Goal: Task Accomplishment & Management: Use online tool/utility

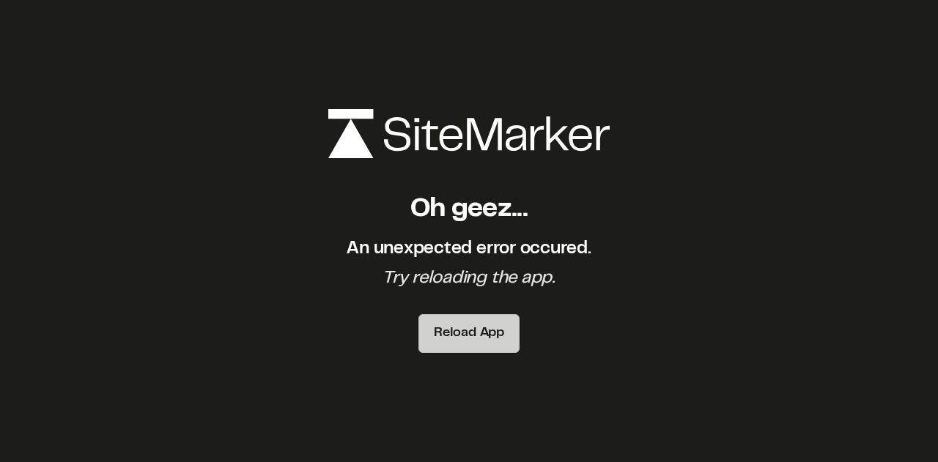
click at [485, 333] on button "Reload App" at bounding box center [468, 333] width 101 height 39
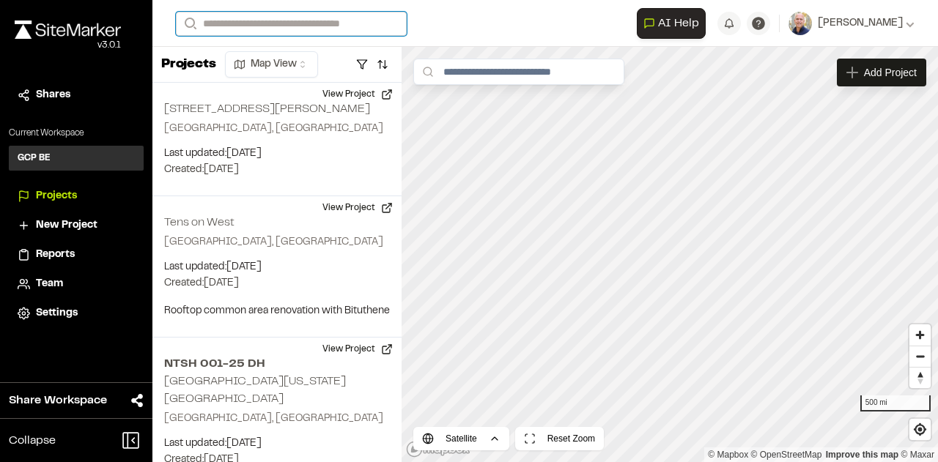
click at [284, 23] on input "Search" at bounding box center [291, 24] width 231 height 24
click at [284, 24] on input "Search" at bounding box center [291, 24] width 231 height 24
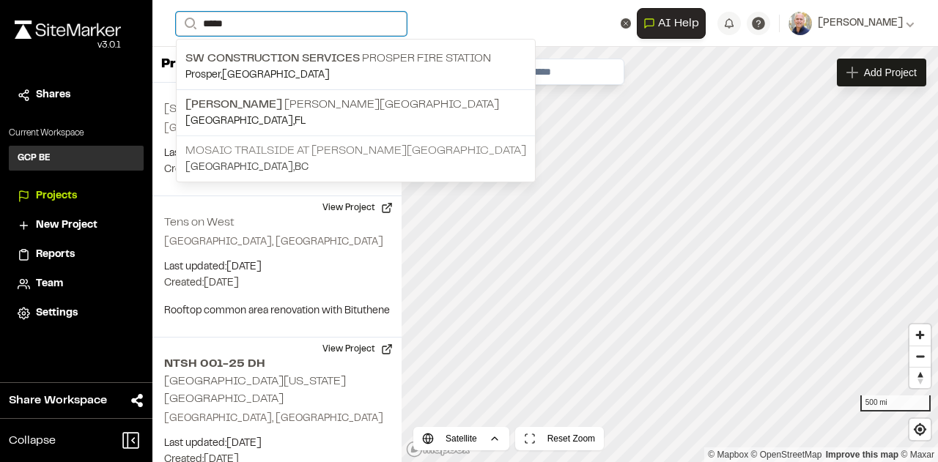
type input "*****"
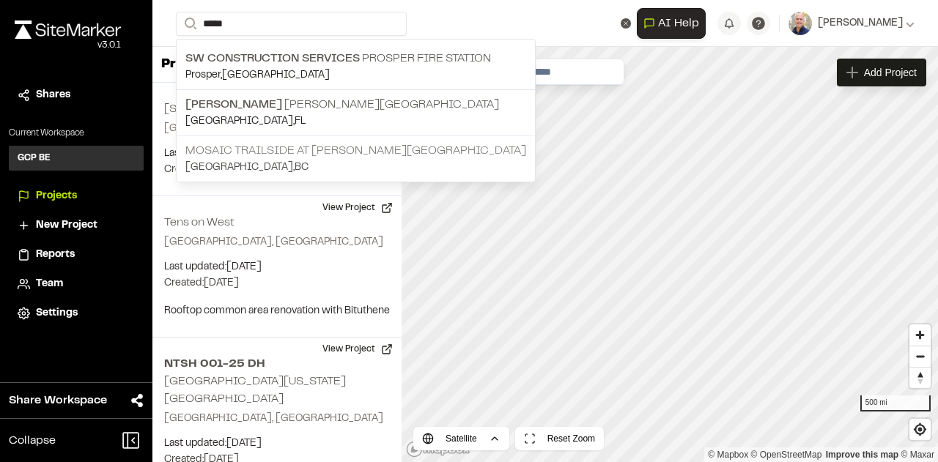
click at [317, 147] on p "Mosaic Trailside at [PERSON_NAME][GEOGRAPHIC_DATA]" at bounding box center [355, 151] width 341 height 18
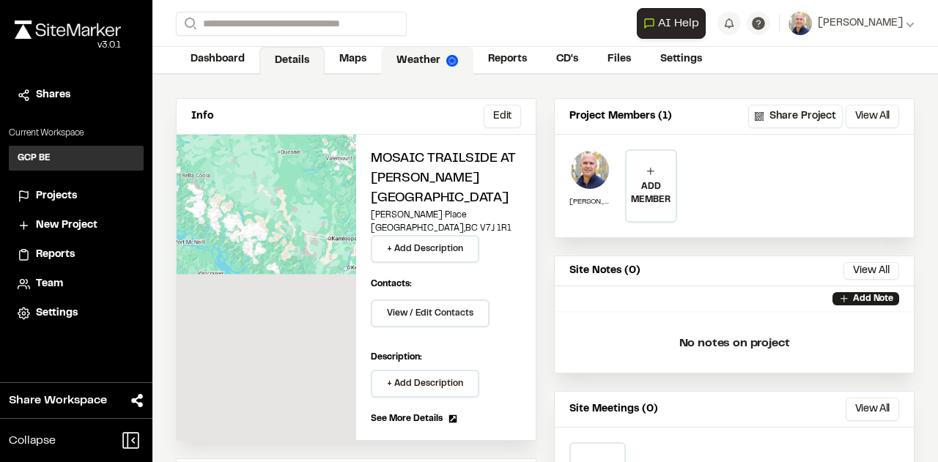
scroll to position [71, 0]
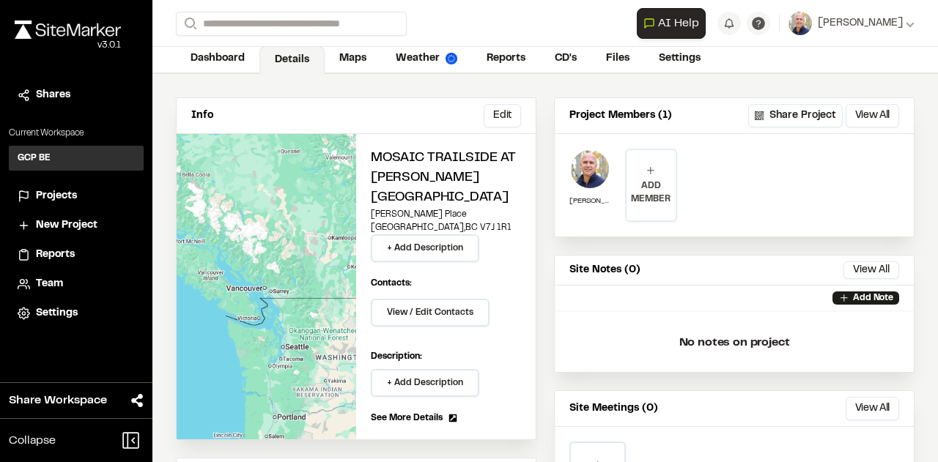
click at [663, 185] on p "ADD MEMBER" at bounding box center [651, 193] width 50 height 26
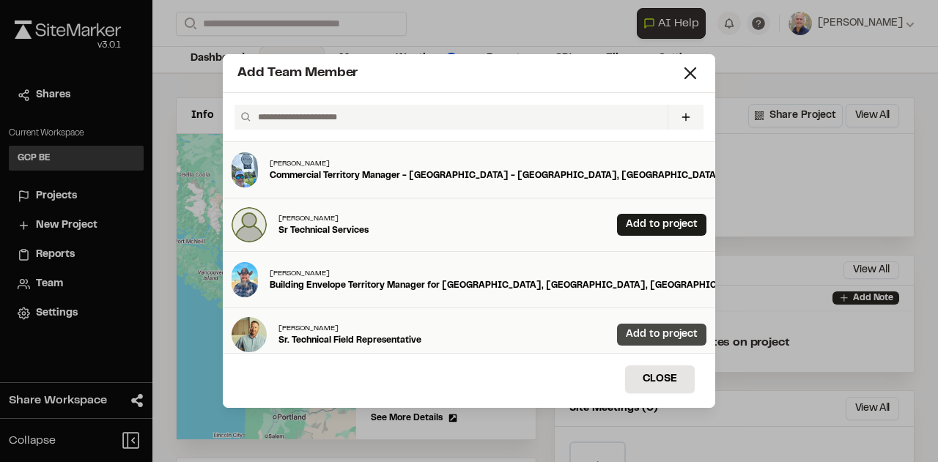
click at [674, 331] on link "Add to project" at bounding box center [661, 335] width 89 height 22
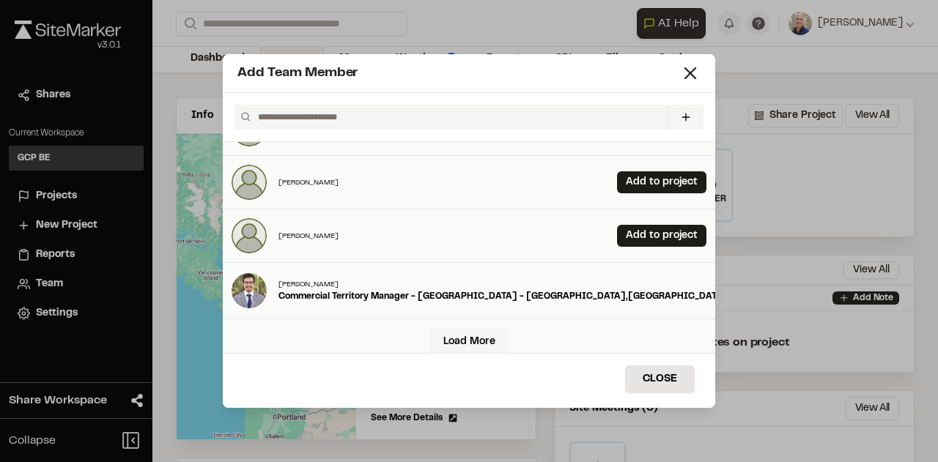
scroll to position [367, 0]
click at [648, 384] on button "Close" at bounding box center [660, 380] width 70 height 28
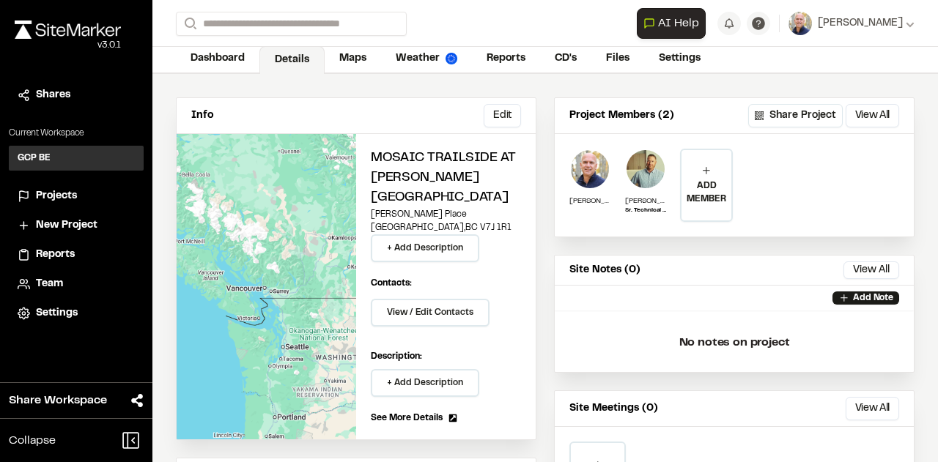
scroll to position [0, 0]
drag, startPoint x: 588, startPoint y: 160, endPoint x: 892, endPoint y: 166, distance: 304.9
click at [892, 166] on div "[PERSON_NAME] [PERSON_NAME] Technical Field Representative ADD MEMBER Add Team …" at bounding box center [734, 181] width 359 height 94
click at [895, 30] on div "[PERSON_NAME]" at bounding box center [863, 23] width 103 height 16
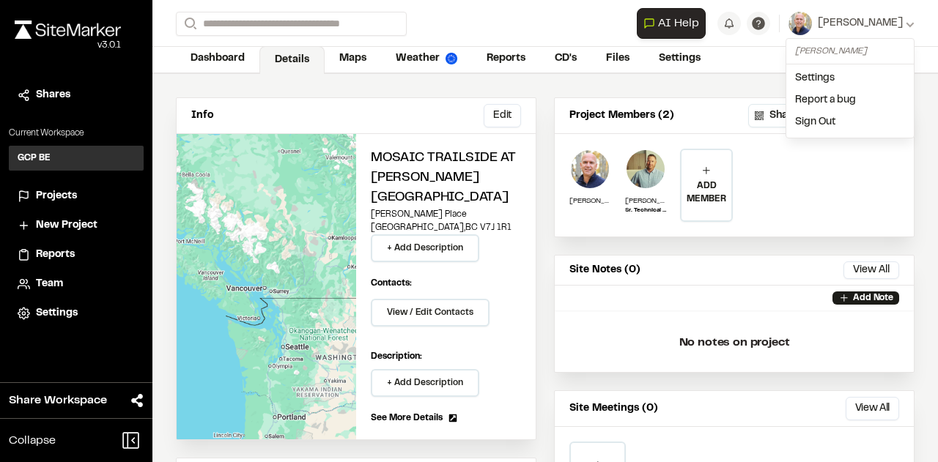
click at [818, 71] on link "Settings" at bounding box center [849, 78] width 127 height 22
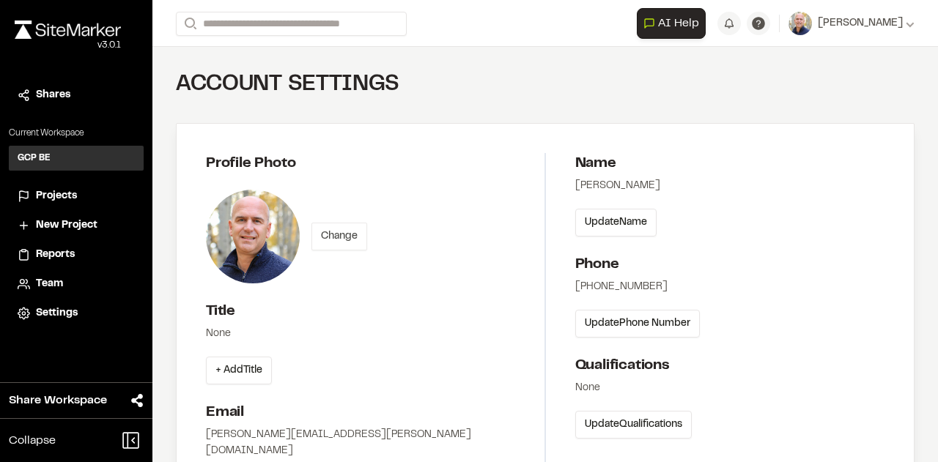
click at [333, 236] on button "Change" at bounding box center [339, 237] width 56 height 28
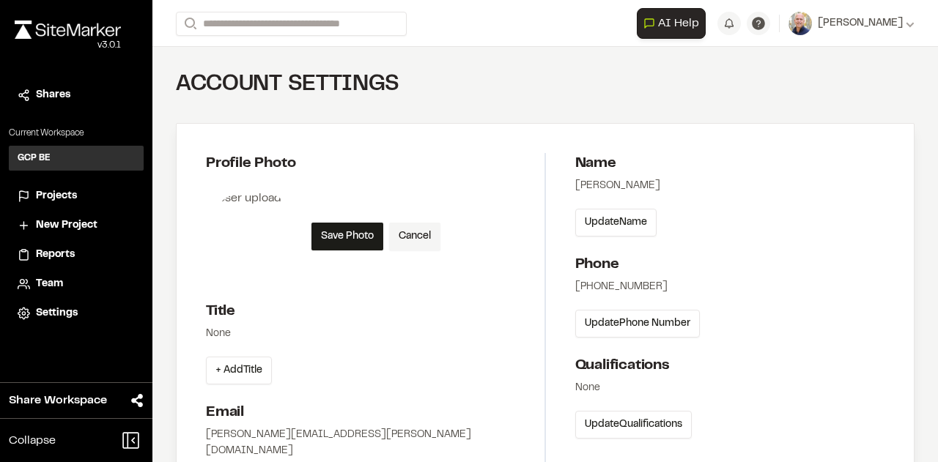
click at [239, 337] on div "None" at bounding box center [375, 334] width 339 height 16
click at [229, 330] on div "None" at bounding box center [375, 334] width 339 height 16
click at [223, 367] on button "+ Add Title" at bounding box center [239, 371] width 66 height 28
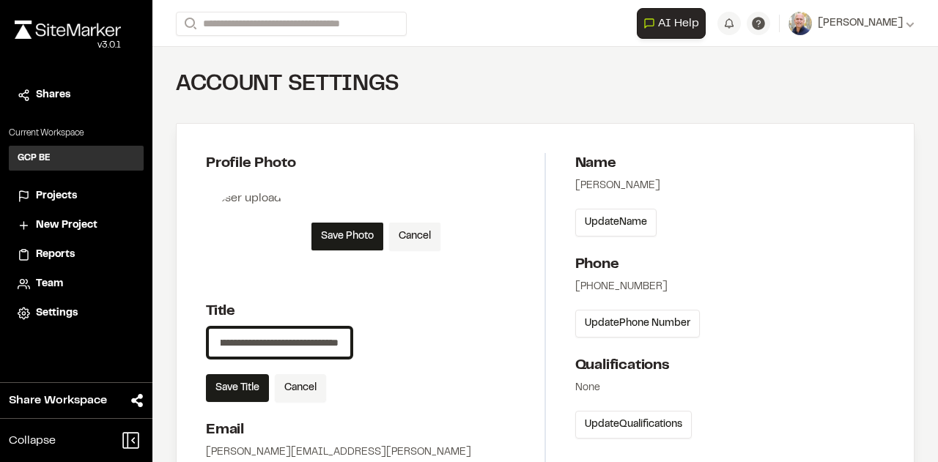
scroll to position [0, 78]
type input "**********"
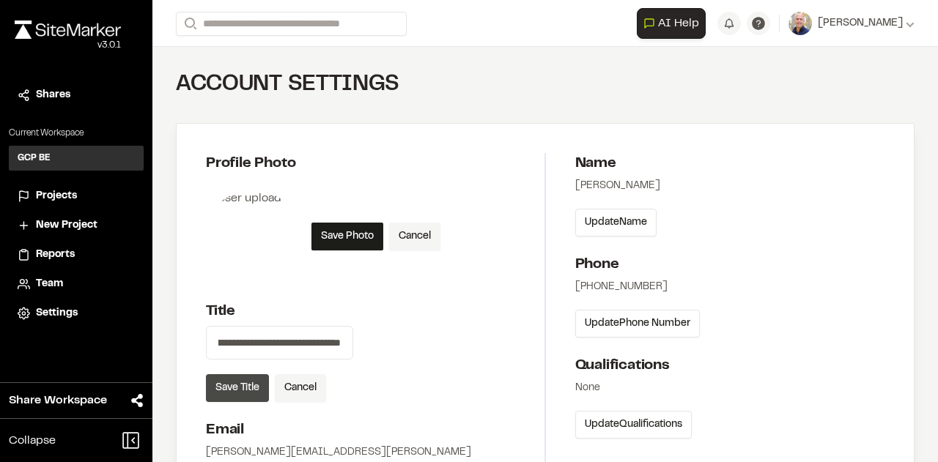
click at [246, 386] on button "Save Title" at bounding box center [237, 388] width 63 height 28
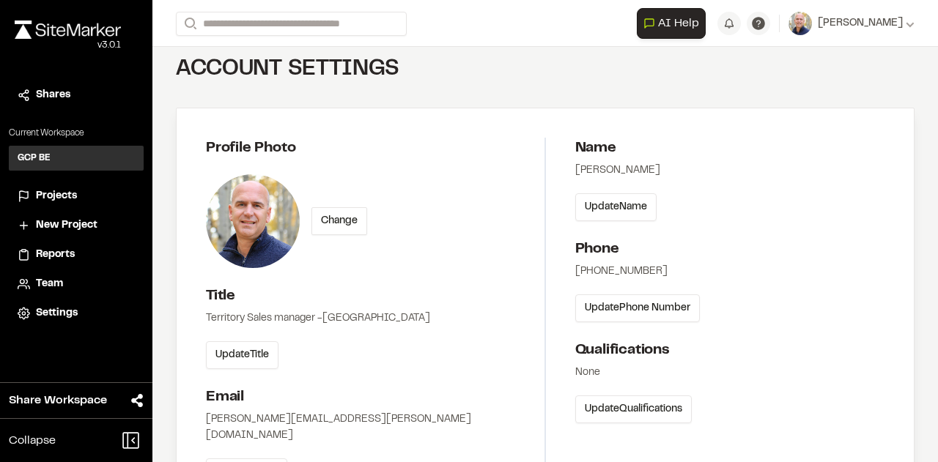
scroll to position [13, 0]
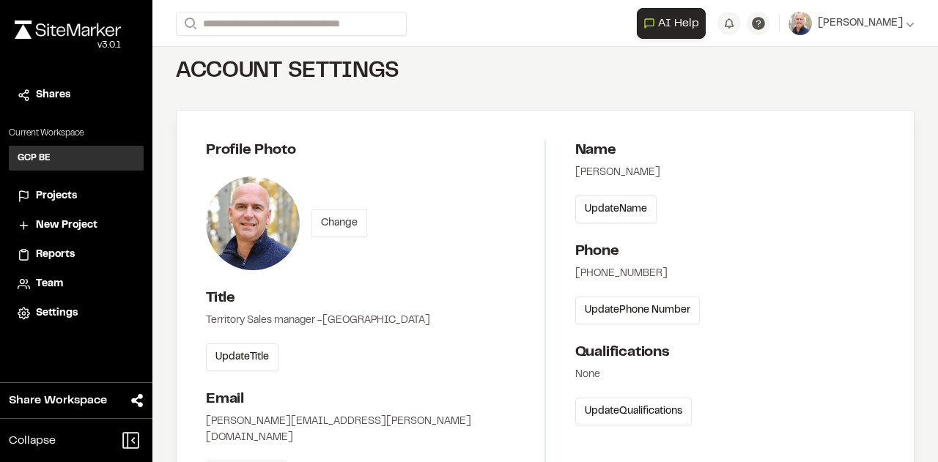
click at [353, 224] on button "Change" at bounding box center [339, 224] width 56 height 28
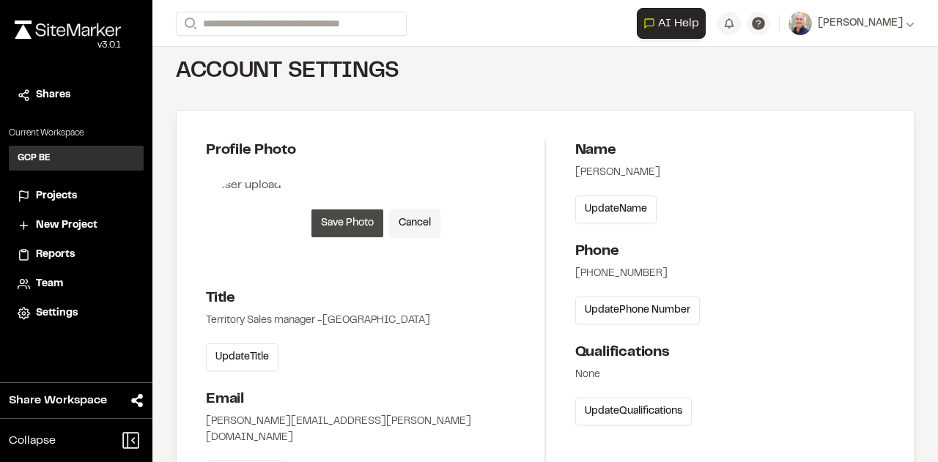
click at [361, 221] on button "Save Photo" at bounding box center [347, 224] width 72 height 28
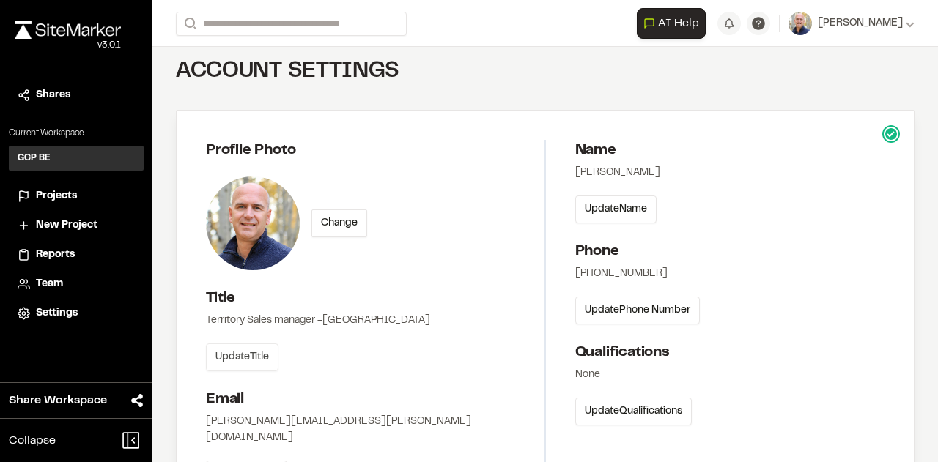
click at [270, 356] on button "Update Title" at bounding box center [242, 358] width 73 height 28
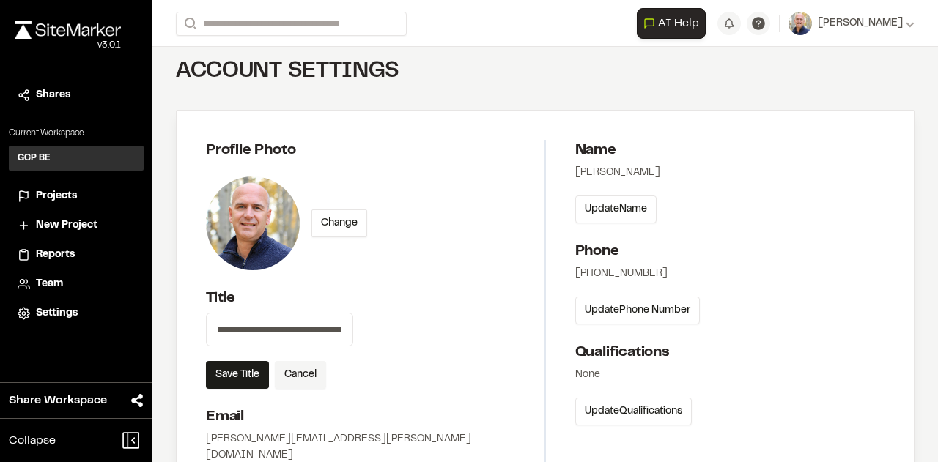
scroll to position [0, 15]
click at [281, 325] on input "**********" at bounding box center [279, 330] width 147 height 34
type input "**********"
click at [230, 367] on button "Save Title" at bounding box center [237, 375] width 63 height 28
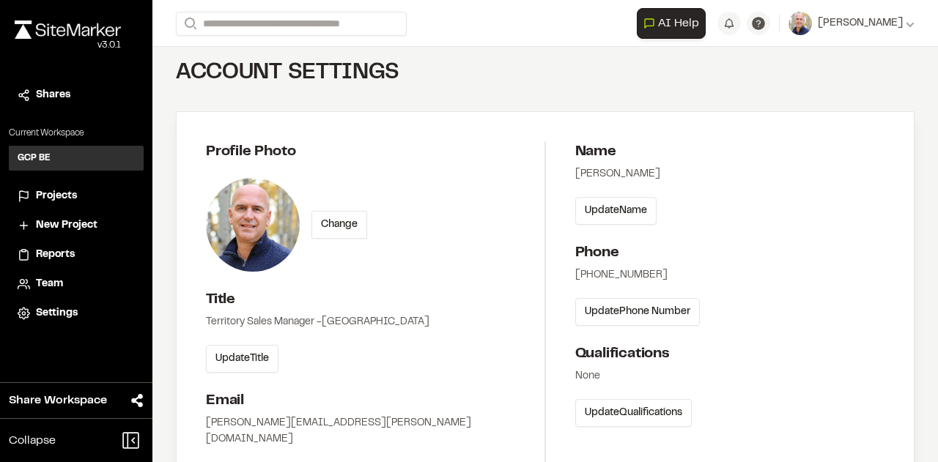
scroll to position [0, 0]
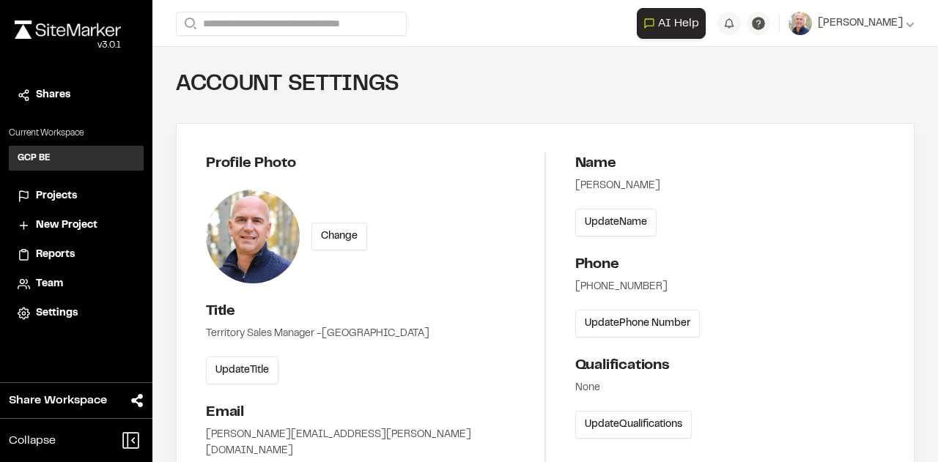
click at [52, 251] on span "Reports" at bounding box center [55, 255] width 39 height 16
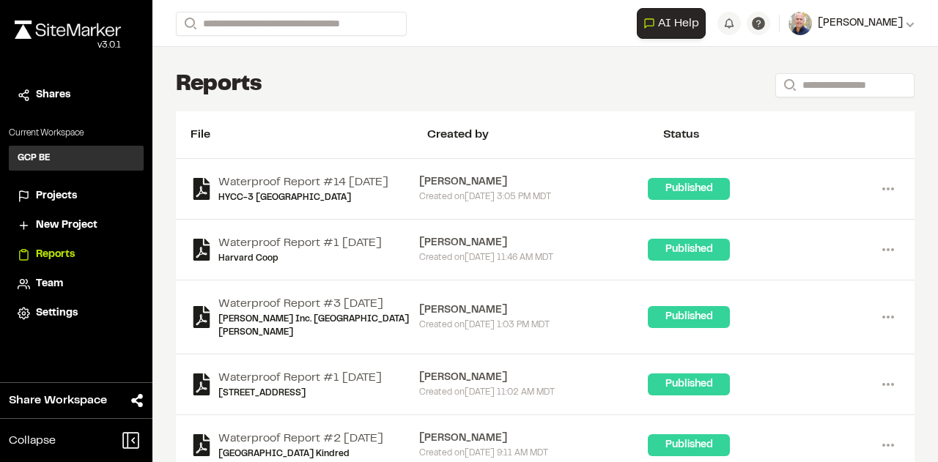
click at [843, 29] on span "[PERSON_NAME]" at bounding box center [860, 23] width 85 height 16
click at [816, 70] on link "Settings" at bounding box center [849, 78] width 127 height 22
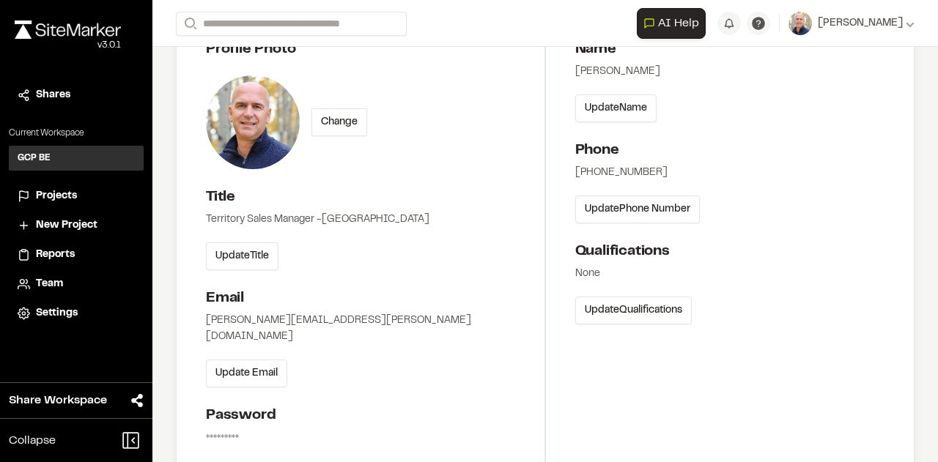
scroll to position [115, 0]
click at [54, 159] on div "GCP BE GB" at bounding box center [76, 158] width 135 height 25
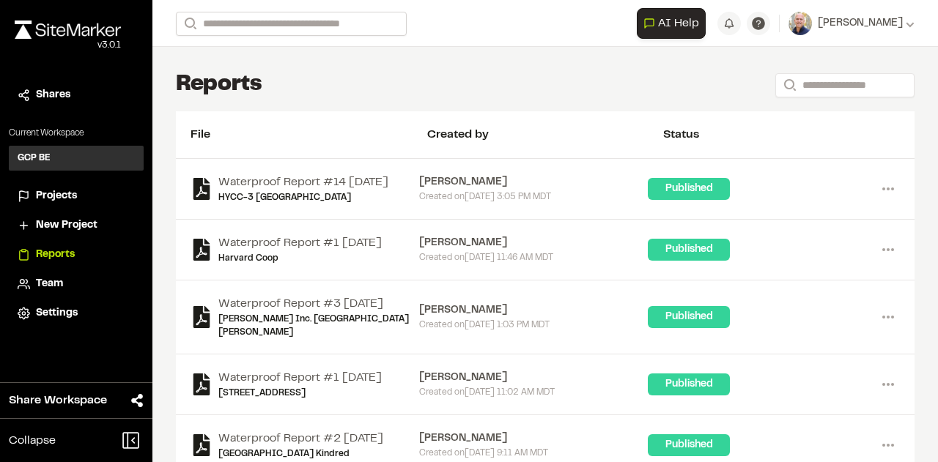
click at [306, 34] on div "**********" at bounding box center [545, 23] width 739 height 47
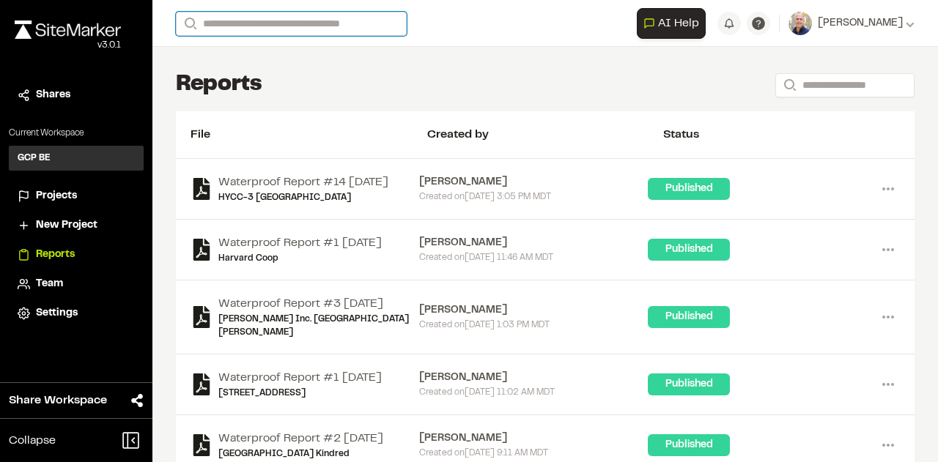
click at [311, 29] on input "Search" at bounding box center [291, 24] width 231 height 24
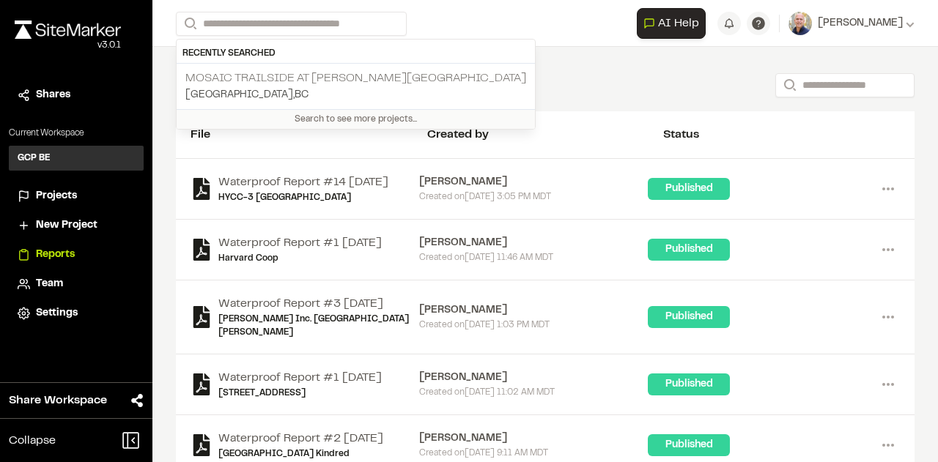
click at [296, 75] on p "Mosaic Trailside at [PERSON_NAME][GEOGRAPHIC_DATA]" at bounding box center [355, 79] width 341 height 18
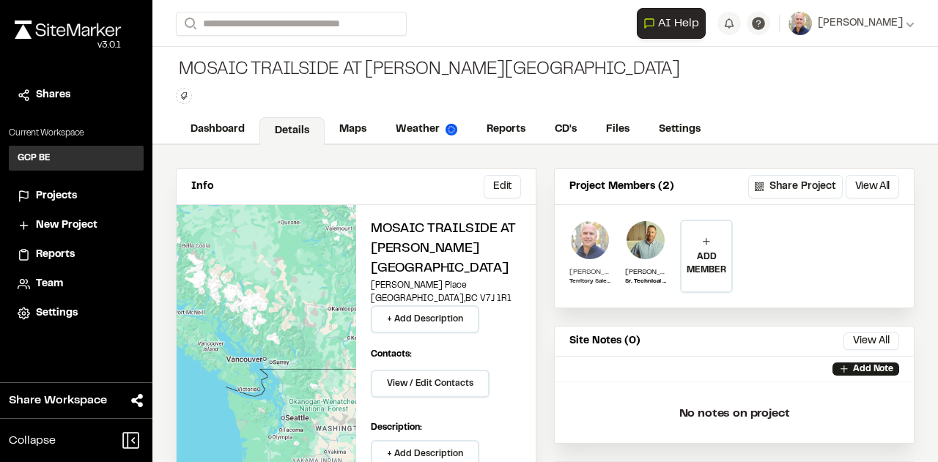
click at [578, 240] on img at bounding box center [589, 240] width 41 height 41
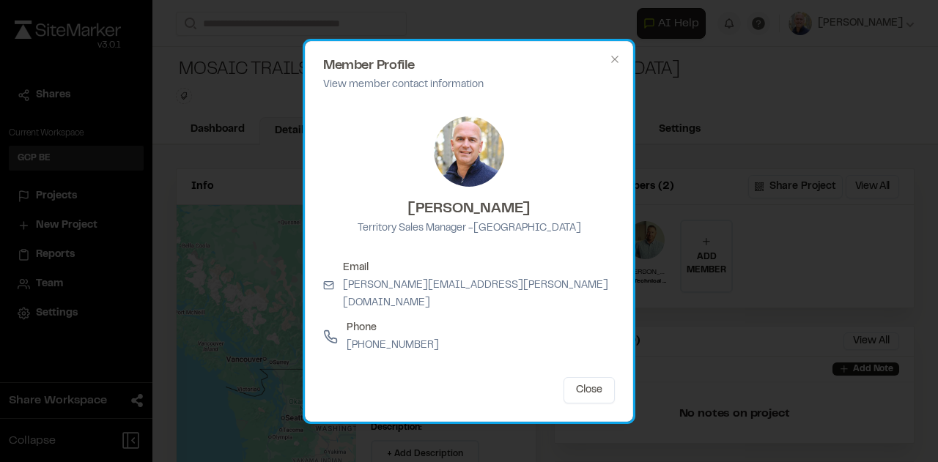
click at [473, 162] on img at bounding box center [469, 152] width 70 height 70
click at [467, 90] on p "View member contact information" at bounding box center [469, 85] width 292 height 16
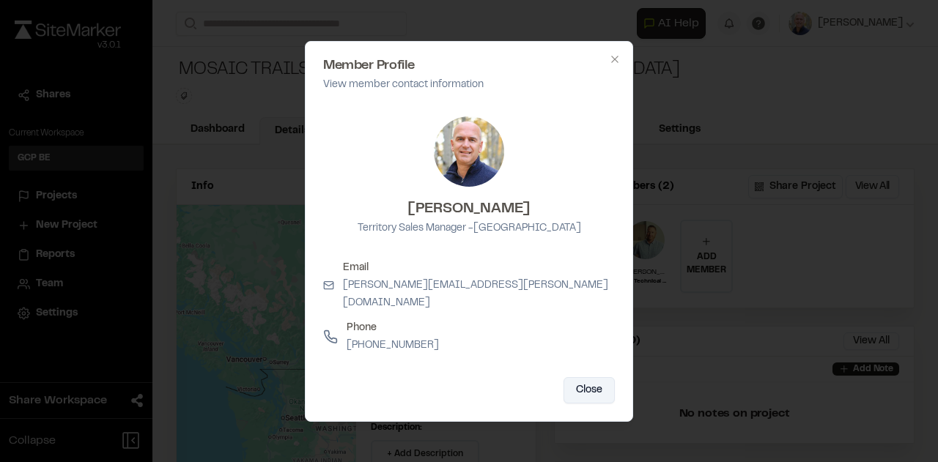
click at [584, 382] on button "Close" at bounding box center [588, 390] width 51 height 26
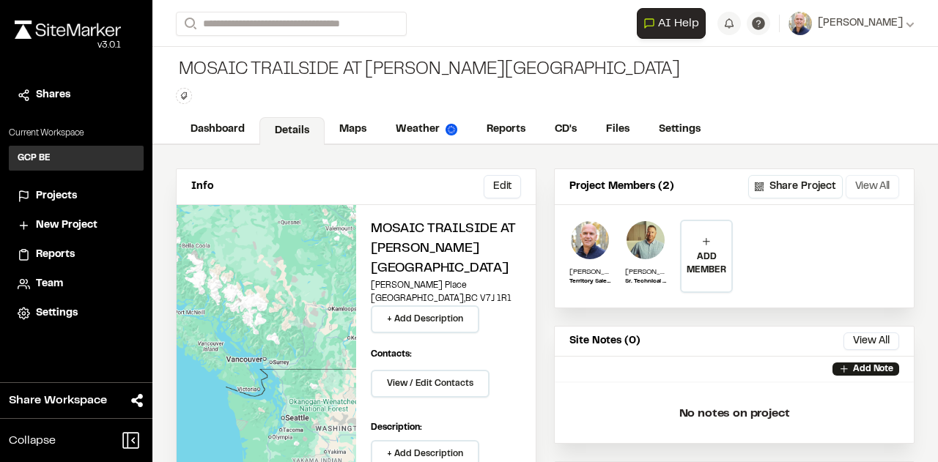
click at [858, 185] on button "View All" at bounding box center [872, 186] width 53 height 23
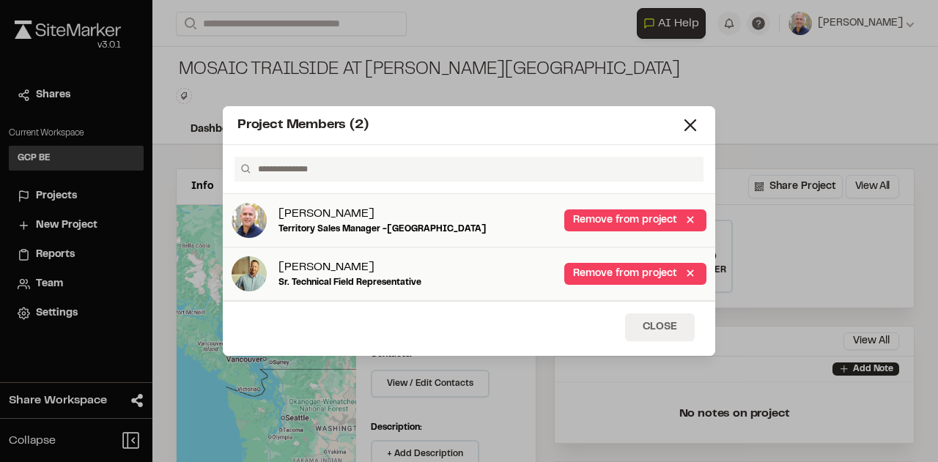
click at [648, 328] on button "Close" at bounding box center [660, 328] width 70 height 28
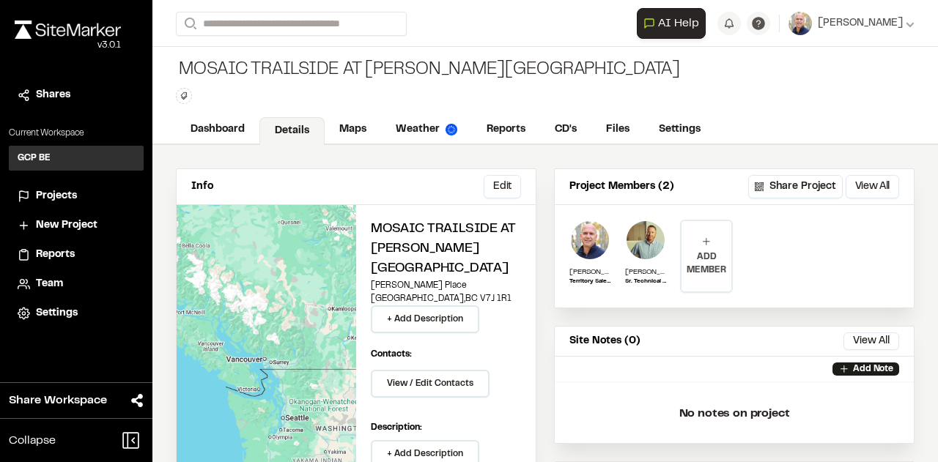
click at [706, 278] on div "ADD MEMBER" at bounding box center [706, 256] width 50 height 70
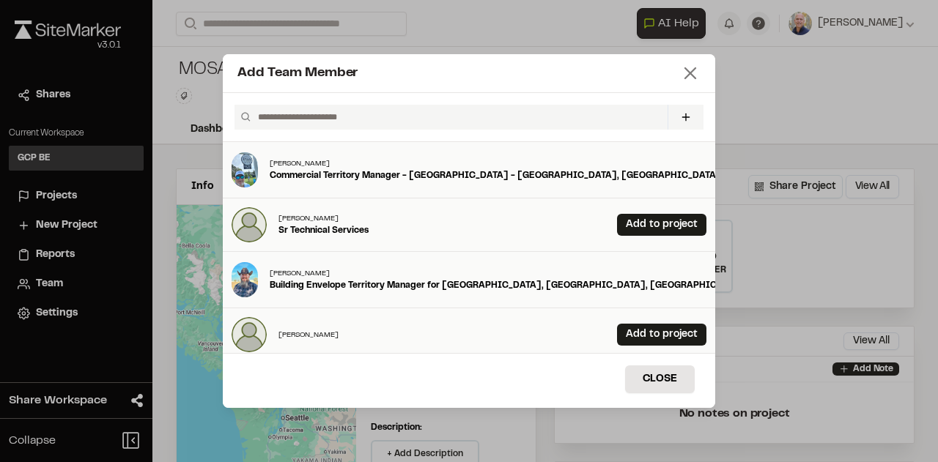
click at [687, 74] on icon at bounding box center [690, 73] width 21 height 21
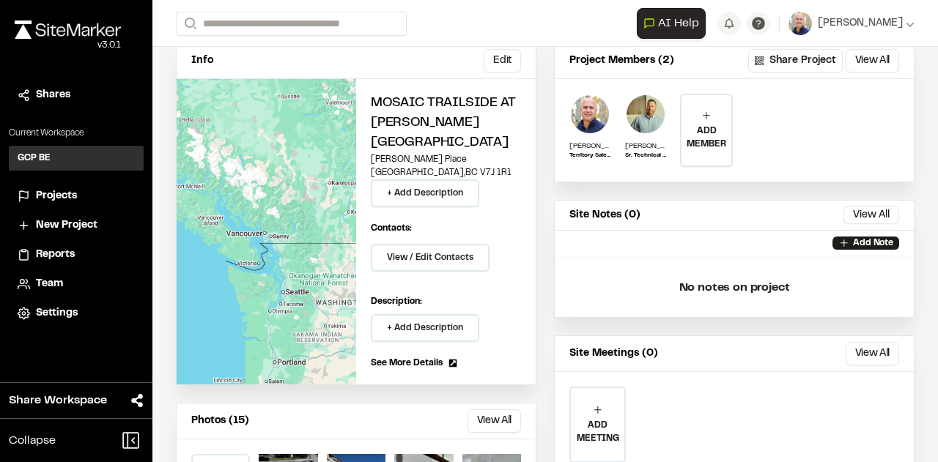
scroll to position [124, 0]
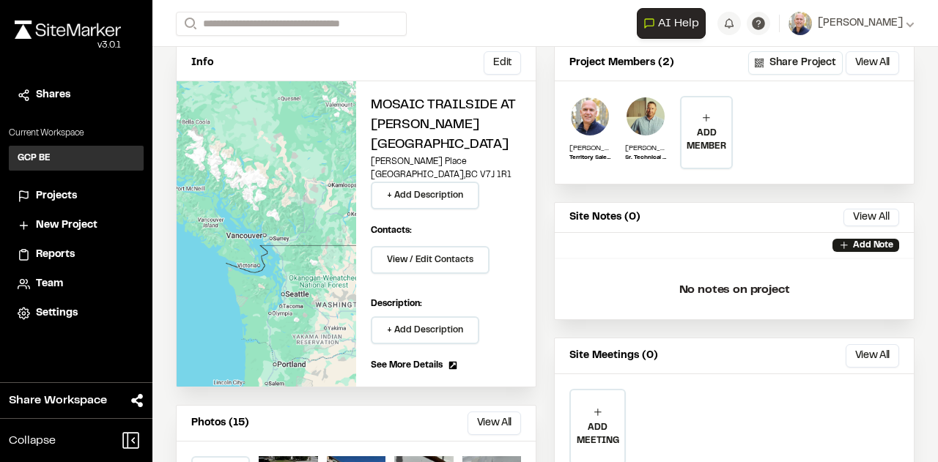
click at [628, 237] on div "Add Note" at bounding box center [734, 245] width 359 height 25
click at [839, 245] on icon at bounding box center [844, 246] width 12 height 12
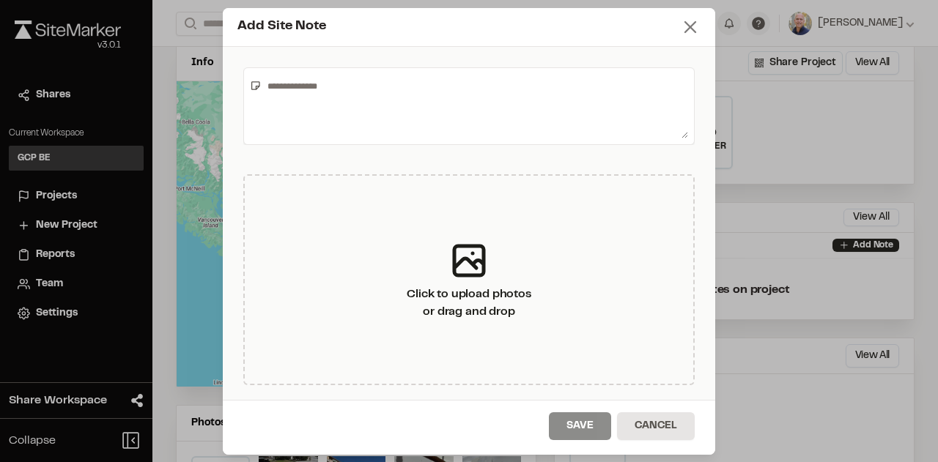
click at [685, 32] on line at bounding box center [690, 27] width 10 height 10
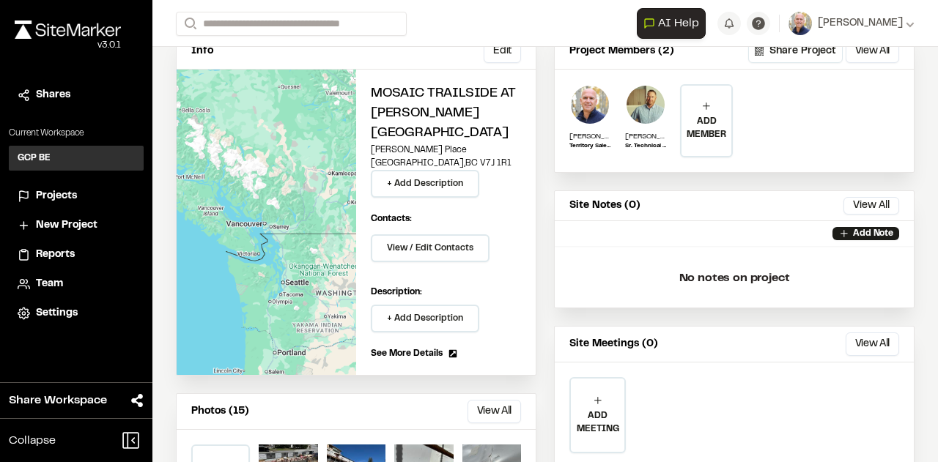
scroll to position [134, 0]
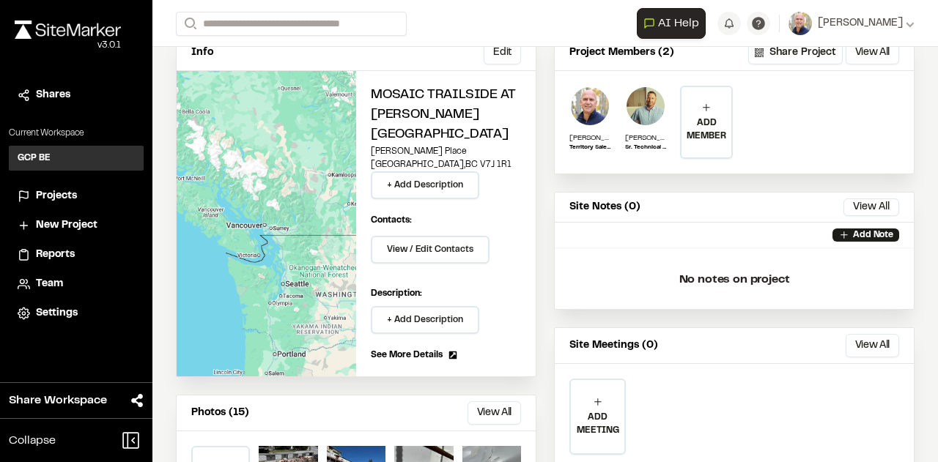
click at [693, 291] on p "No notes on project" at bounding box center [734, 279] width 336 height 47
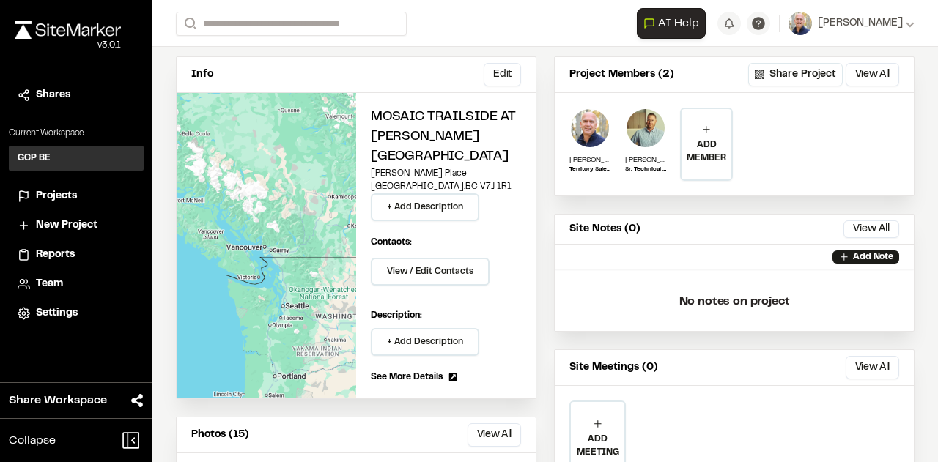
scroll to position [97, 0]
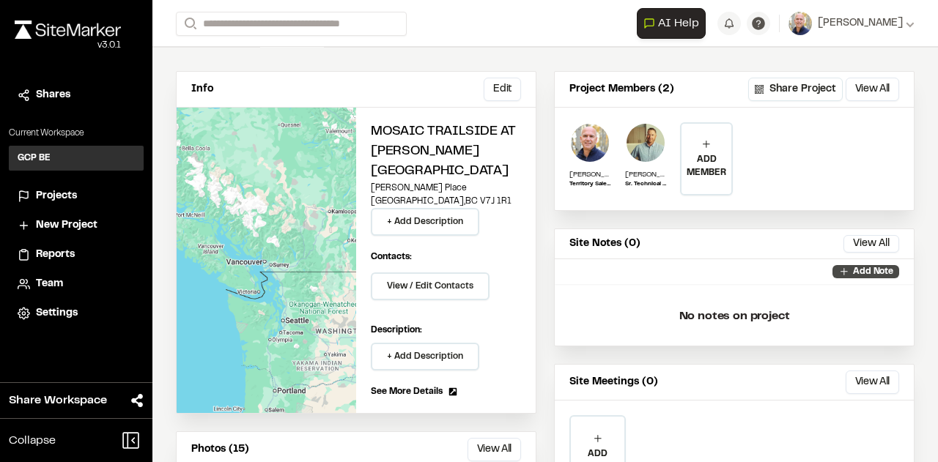
click at [859, 270] on p "Add Note" at bounding box center [873, 271] width 40 height 13
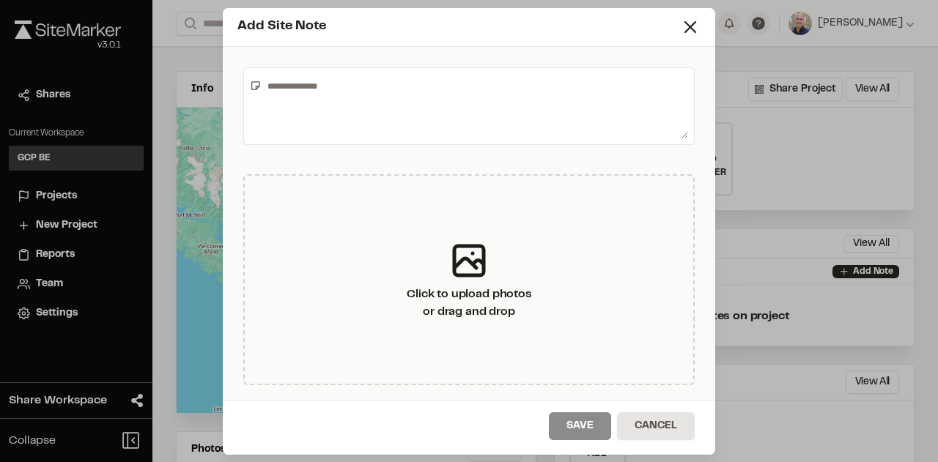
click at [341, 85] on textarea at bounding box center [475, 106] width 426 height 64
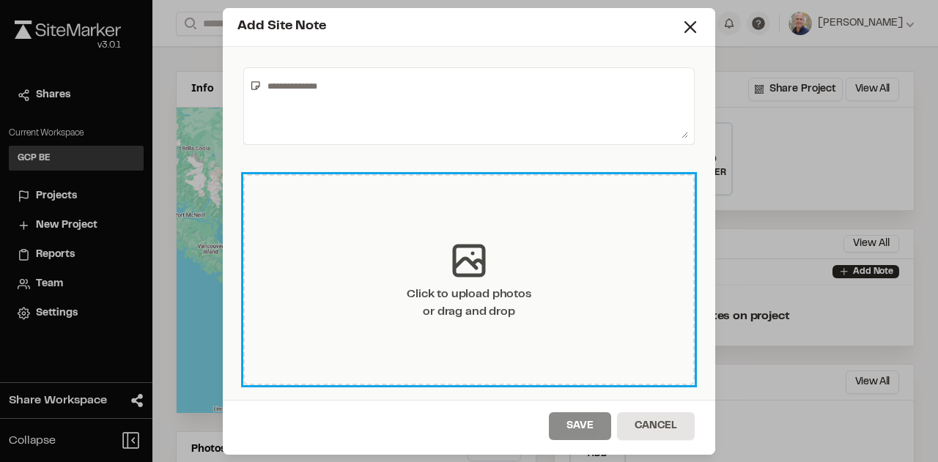
click at [340, 232] on div "Click to upload photos or drag and drop" at bounding box center [468, 279] width 451 height 211
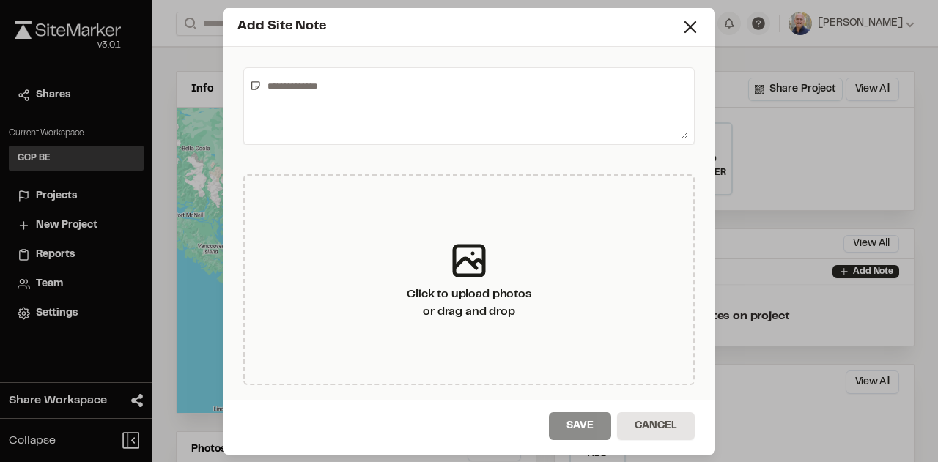
drag, startPoint x: 509, startPoint y: 26, endPoint x: 712, endPoint y: 29, distance: 203.0
click at [712, 29] on div "Add Site Note" at bounding box center [469, 27] width 492 height 39
click at [637, 418] on button "Cancel" at bounding box center [656, 427] width 78 height 28
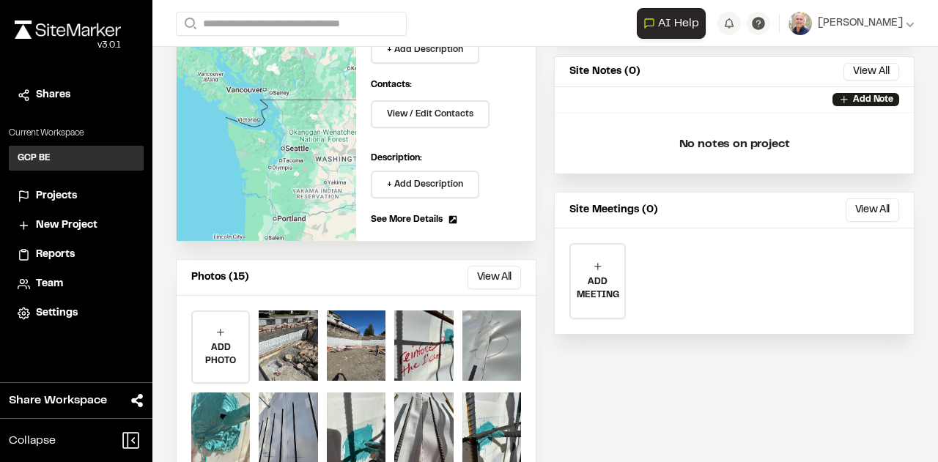
scroll to position [286, 0]
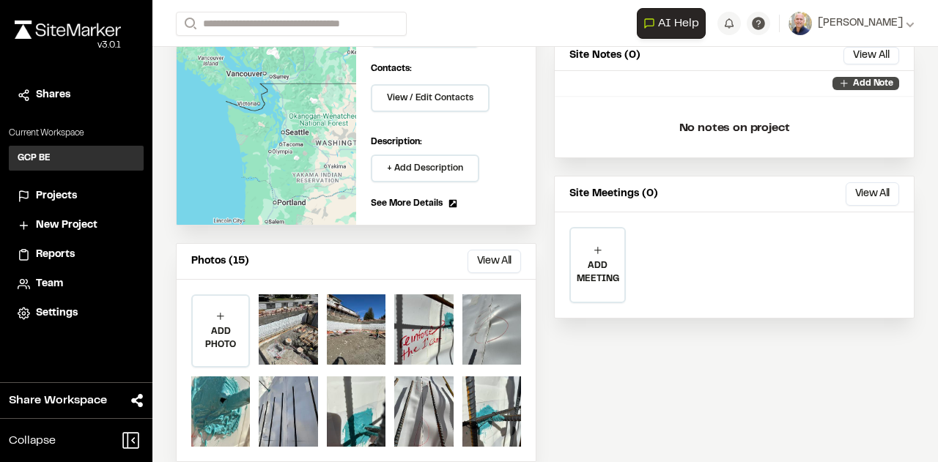
click at [853, 81] on p "Add Note" at bounding box center [873, 83] width 40 height 13
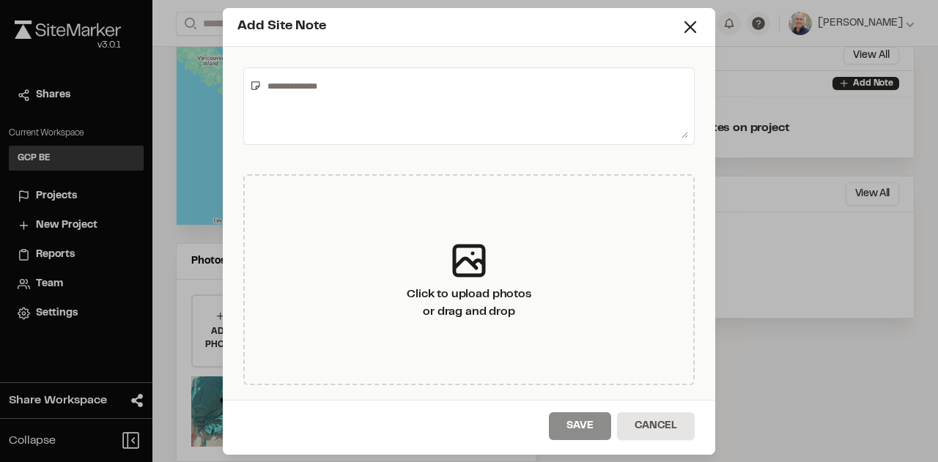
drag, startPoint x: 488, startPoint y: 29, endPoint x: 679, endPoint y: 37, distance: 191.4
click at [679, 37] on div "Add Site Note" at bounding box center [469, 27] width 492 height 39
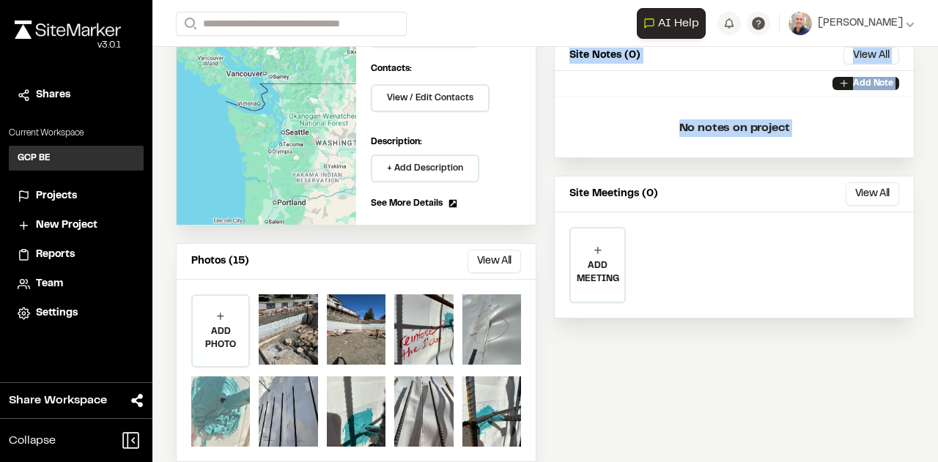
drag, startPoint x: 197, startPoint y: 383, endPoint x: 212, endPoint y: 381, distance: 15.5
click at [212, 381] on div "Info Edit Edit Mosaic Trailside at [PERSON_NAME][GEOGRAPHIC_DATA][STREET_ADDRES…" at bounding box center [544, 172] width 785 height 626
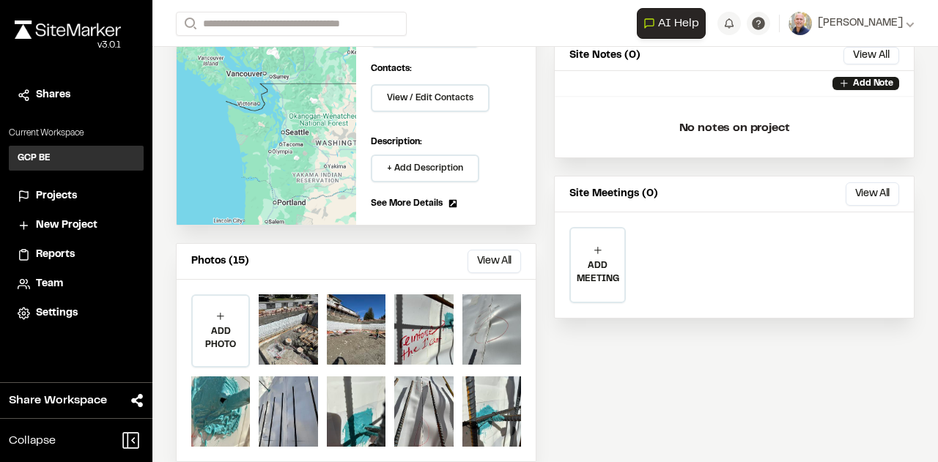
click at [665, 232] on div "**********" at bounding box center [734, 265] width 359 height 106
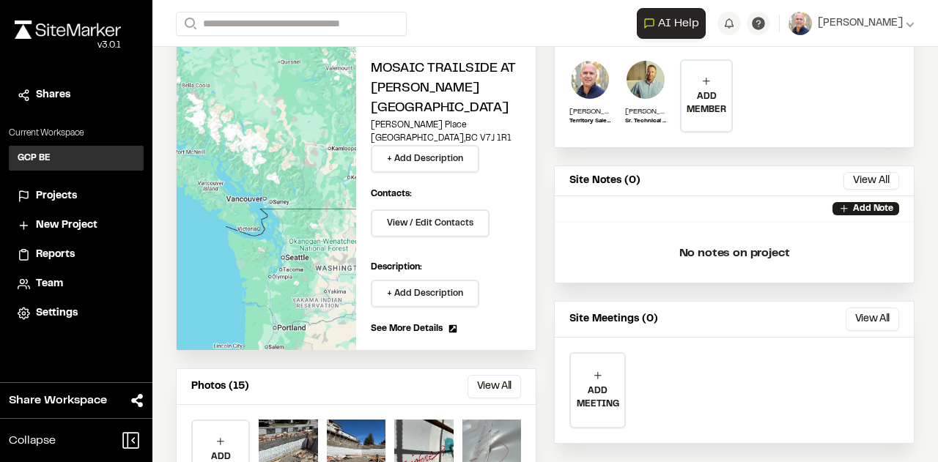
scroll to position [160, 0]
click at [853, 203] on p "Add Note" at bounding box center [873, 209] width 40 height 13
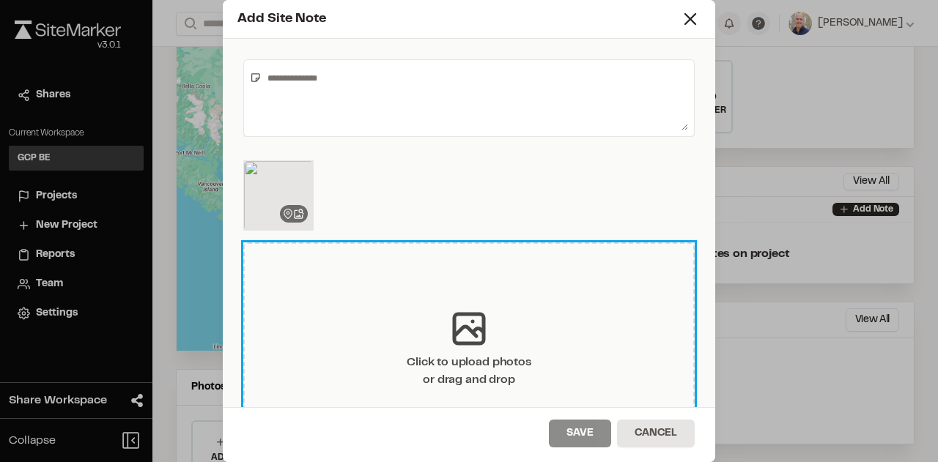
click at [467, 332] on icon at bounding box center [468, 328] width 29 height 29
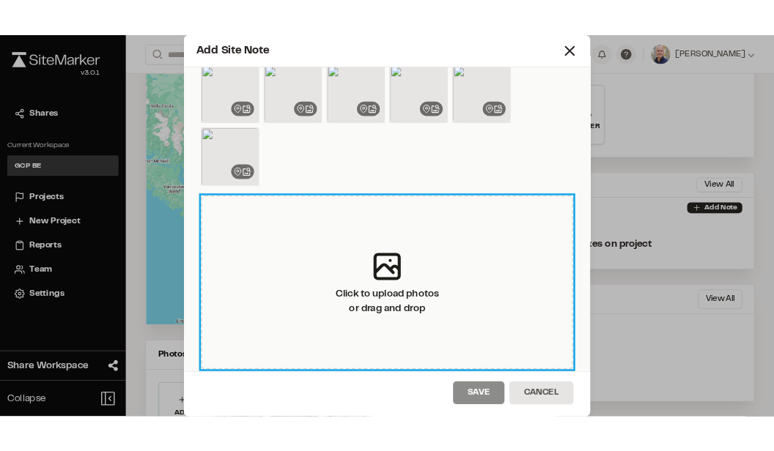
scroll to position [212, 0]
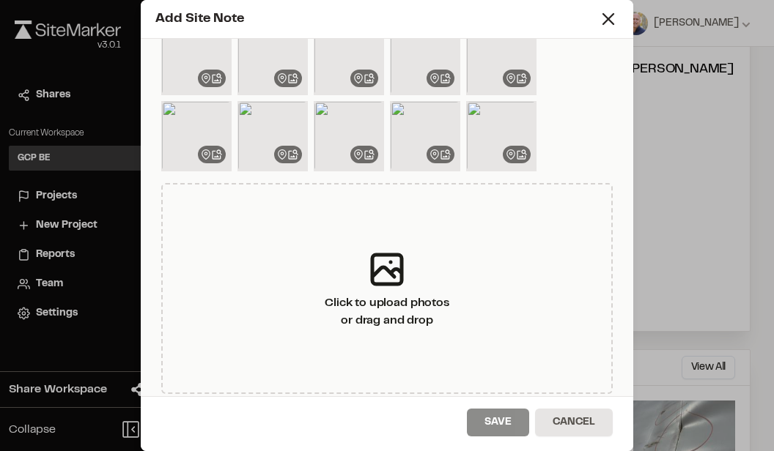
click at [698, 163] on div "Add Site Note Click to upload photos or drag and drop Save Cancel" at bounding box center [387, 225] width 774 height 451
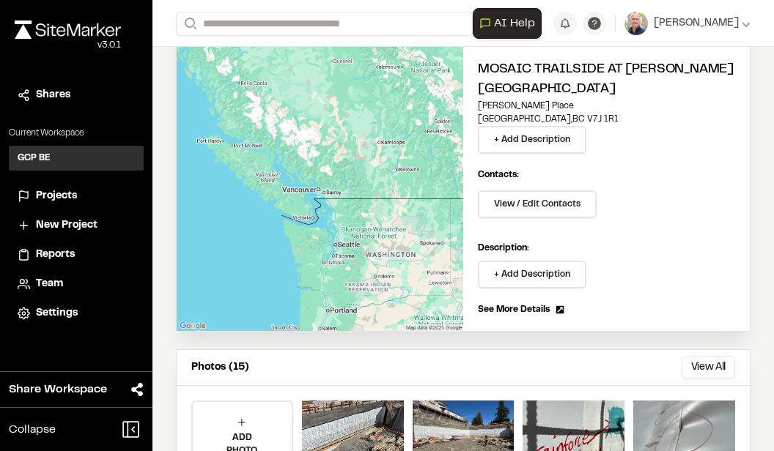
click at [563, 308] on div "Mosaic Trailside at [PERSON_NAME][GEOGRAPHIC_DATA][STREET_ADDRESS][PERSON_NAME]…" at bounding box center [606, 188] width 286 height 286
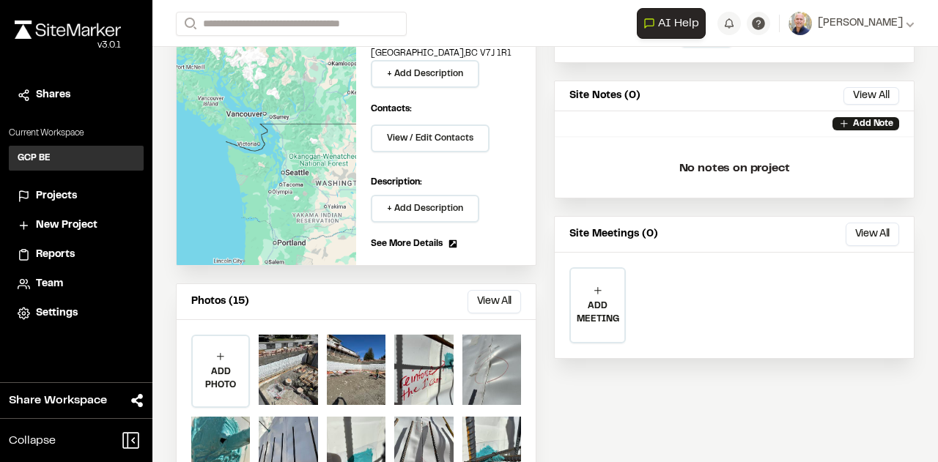
scroll to position [246, 0]
click at [773, 153] on p "No notes on project" at bounding box center [734, 167] width 336 height 47
click at [857, 122] on p "Add Note" at bounding box center [873, 123] width 40 height 13
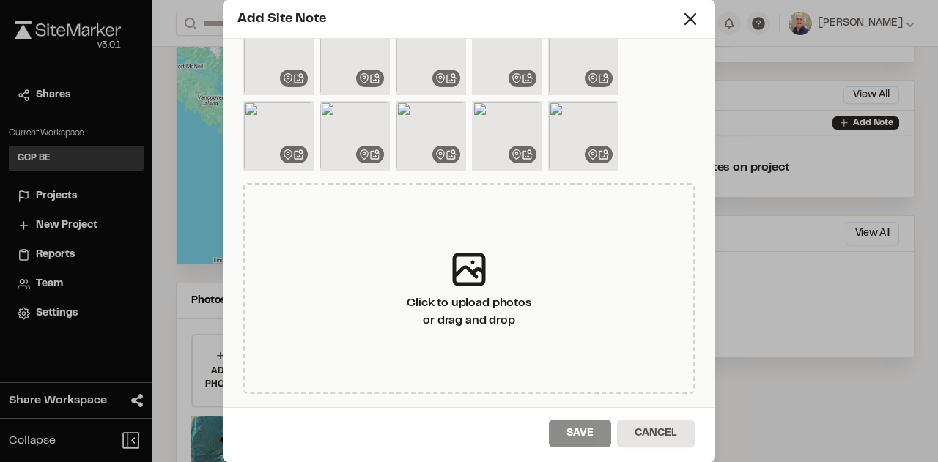
drag, startPoint x: 580, startPoint y: 19, endPoint x: 677, endPoint y: 34, distance: 97.9
click at [677, 34] on div "Add Site Note" at bounding box center [469, 19] width 492 height 39
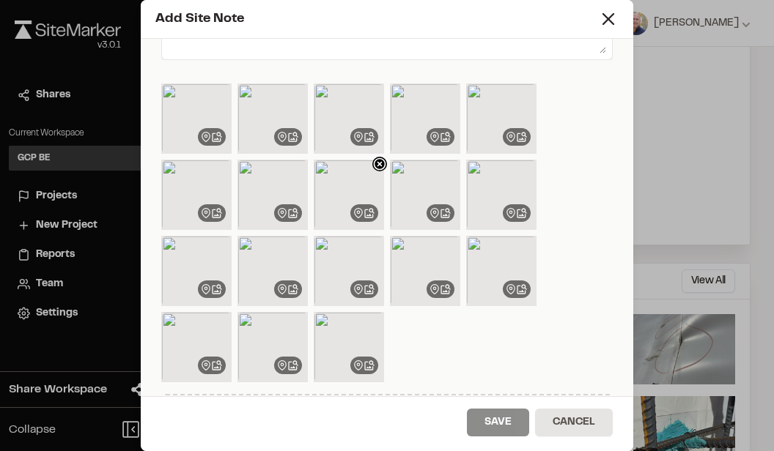
scroll to position [85, 0]
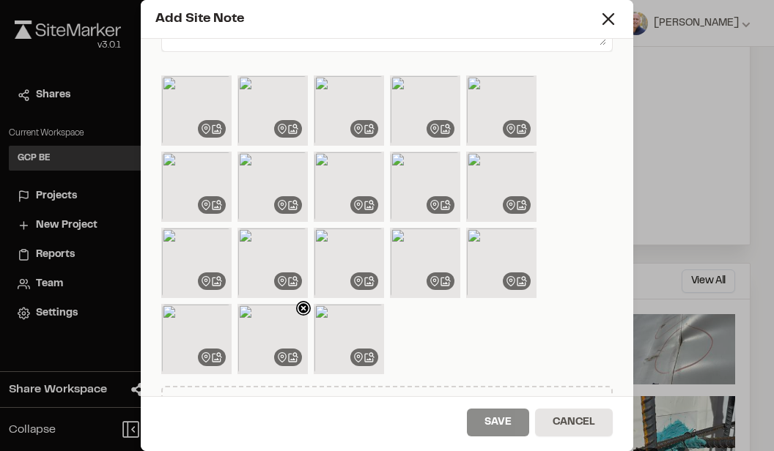
click at [262, 344] on img at bounding box center [272, 339] width 70 height 70
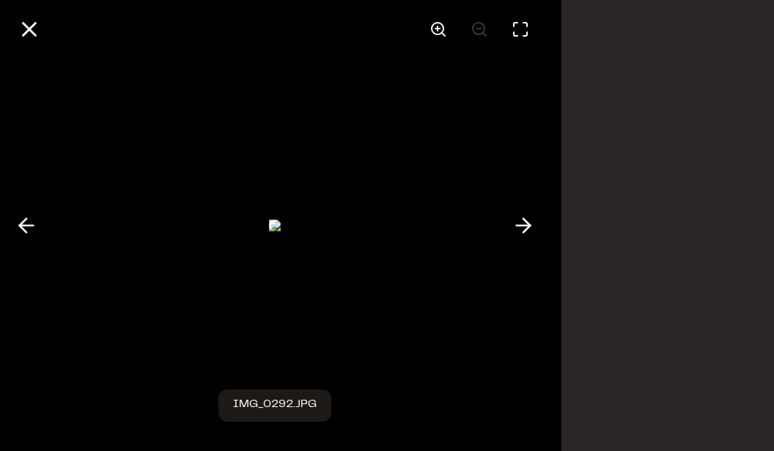
click at [262, 344] on div at bounding box center [275, 225] width 550 height 451
click at [23, 26] on icon at bounding box center [29, 29] width 25 height 25
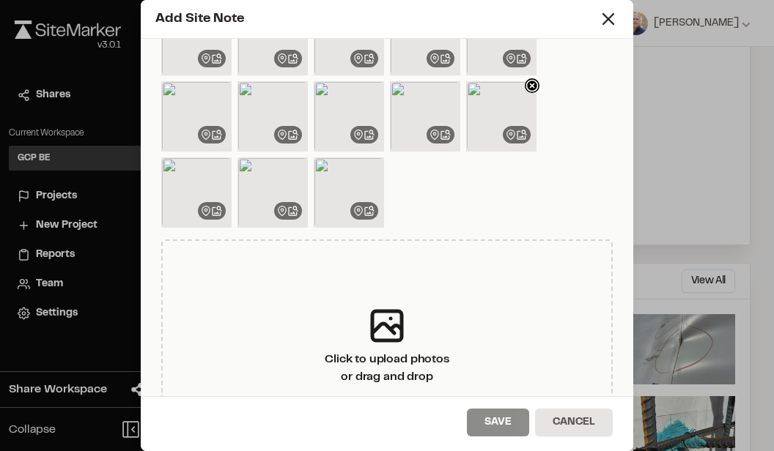
scroll to position [232, 0]
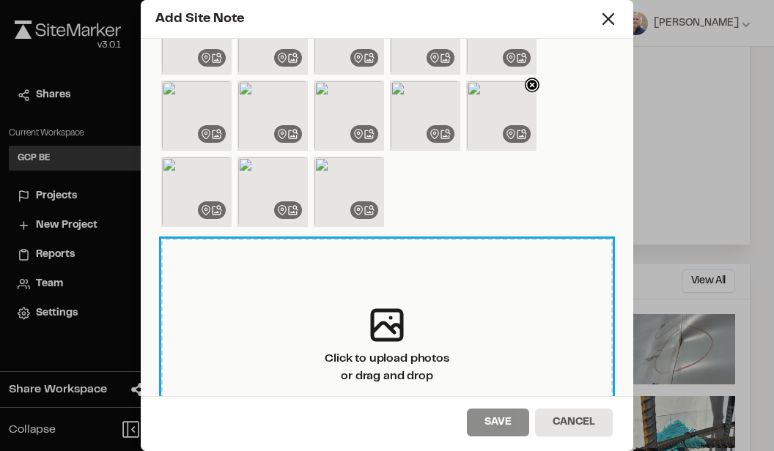
click at [500, 336] on div "Click to upload photos or drag and drop" at bounding box center [386, 344] width 451 height 211
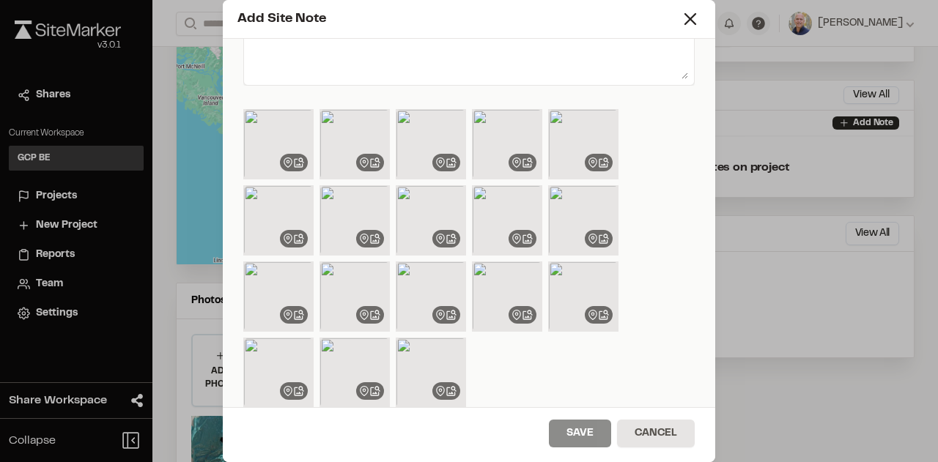
scroll to position [0, 0]
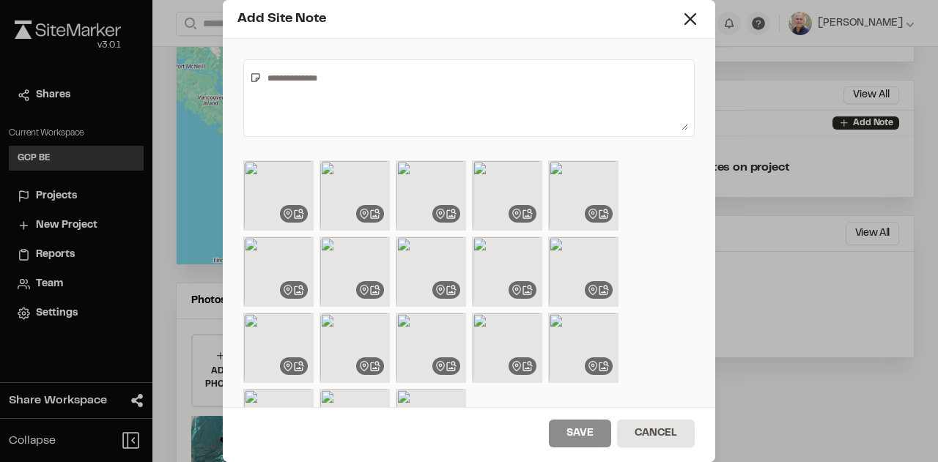
click at [341, 73] on textarea at bounding box center [475, 98] width 426 height 64
click at [290, 75] on textarea at bounding box center [475, 98] width 426 height 64
click at [350, 68] on textarea at bounding box center [475, 98] width 426 height 64
type textarea "*"
paste textarea "**********"
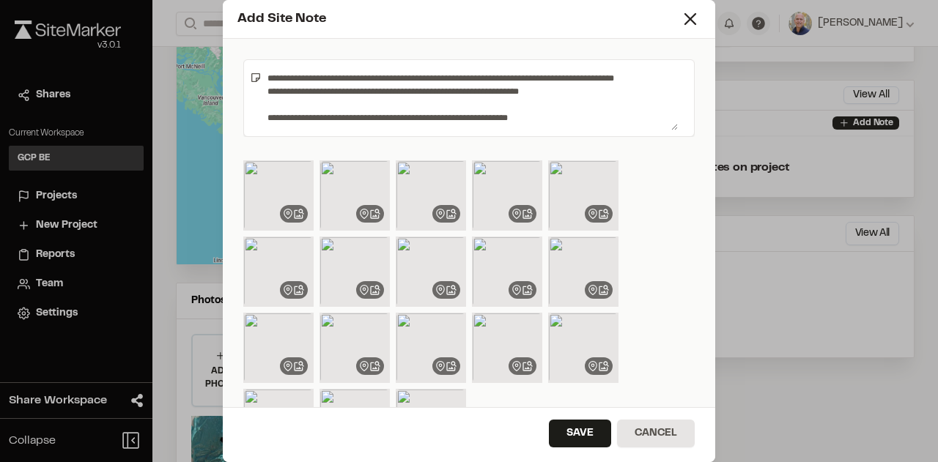
scroll to position [100, 0]
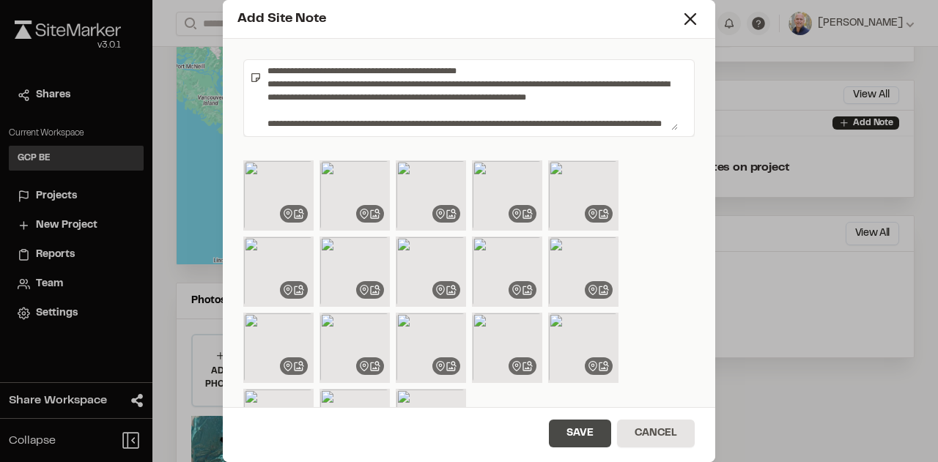
type textarea "**********"
click at [565, 437] on button "Save" at bounding box center [580, 434] width 62 height 28
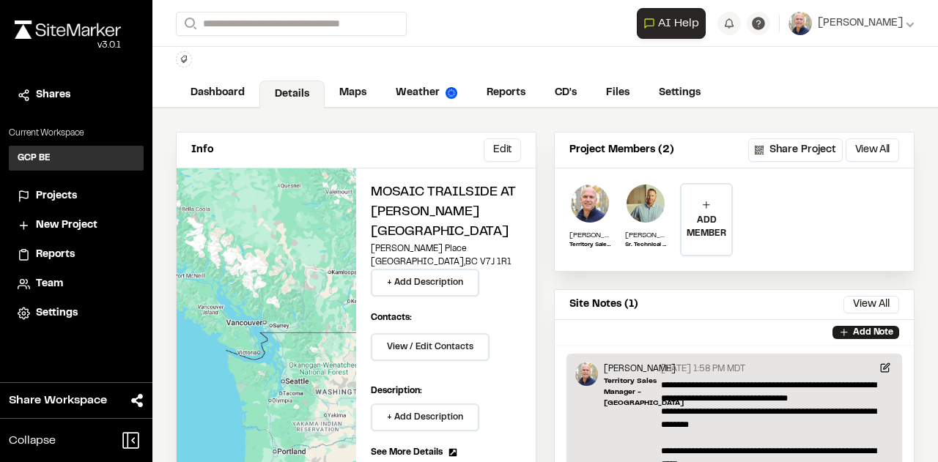
scroll to position [0, 0]
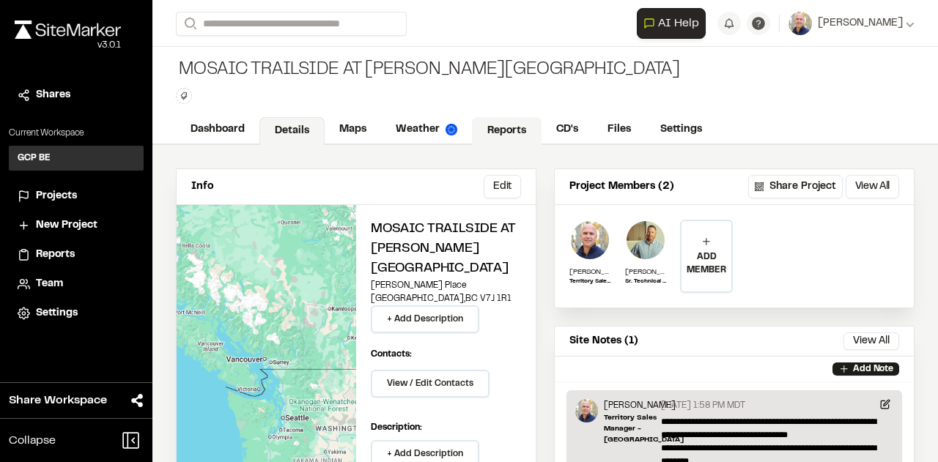
click at [507, 132] on link "Reports" at bounding box center [507, 131] width 70 height 28
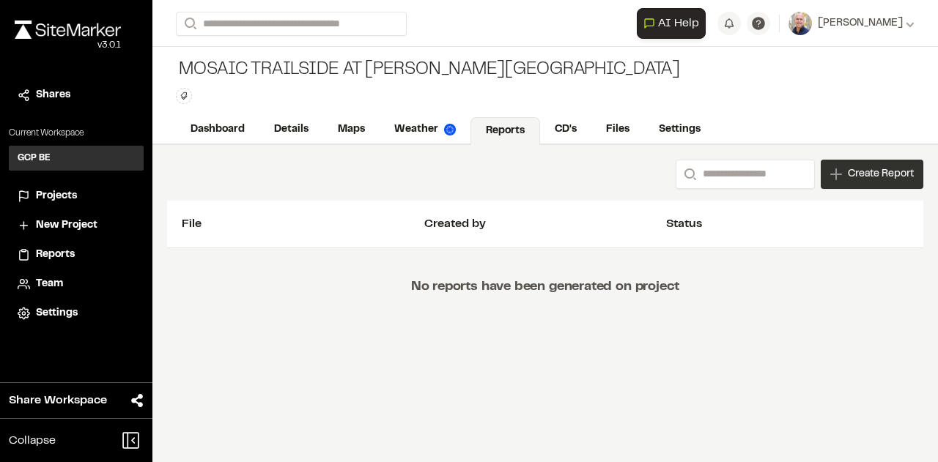
click at [844, 177] on div "Create Report" at bounding box center [872, 174] width 103 height 29
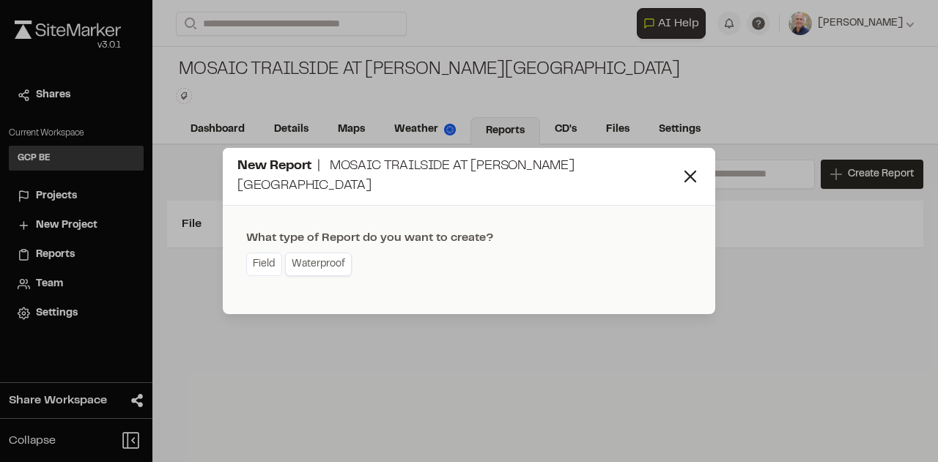
click at [327, 259] on link "Waterproof" at bounding box center [318, 264] width 67 height 23
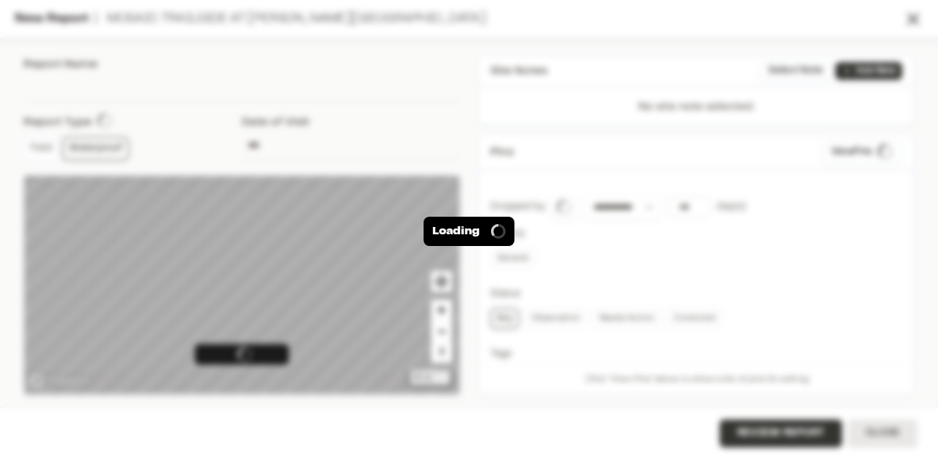
type input "**********"
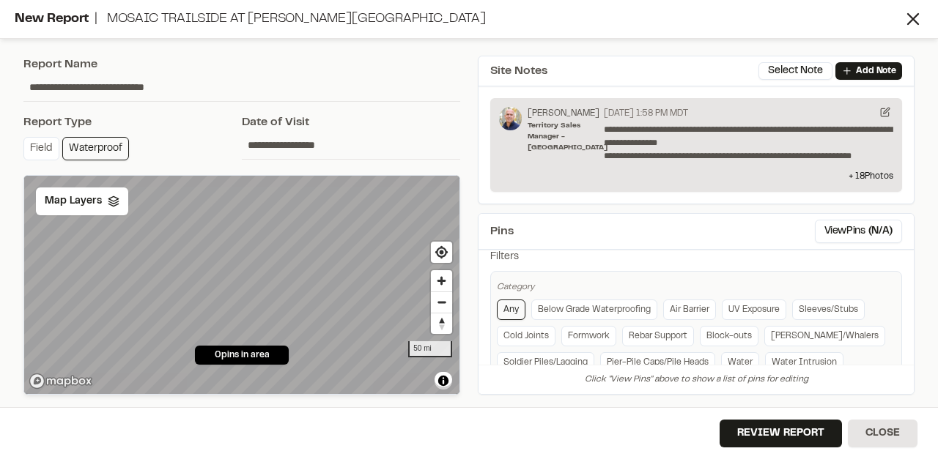
scroll to position [338, 0]
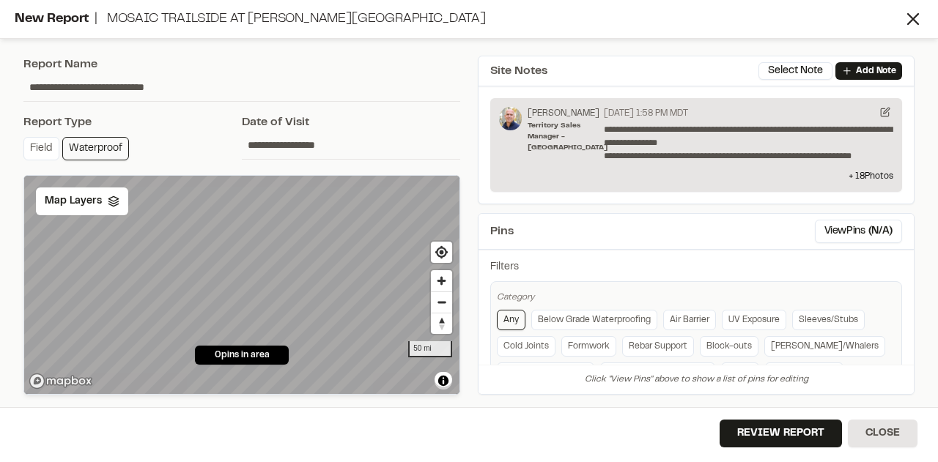
click at [604, 311] on link "Below Grade Waterproofing" at bounding box center [594, 320] width 126 height 21
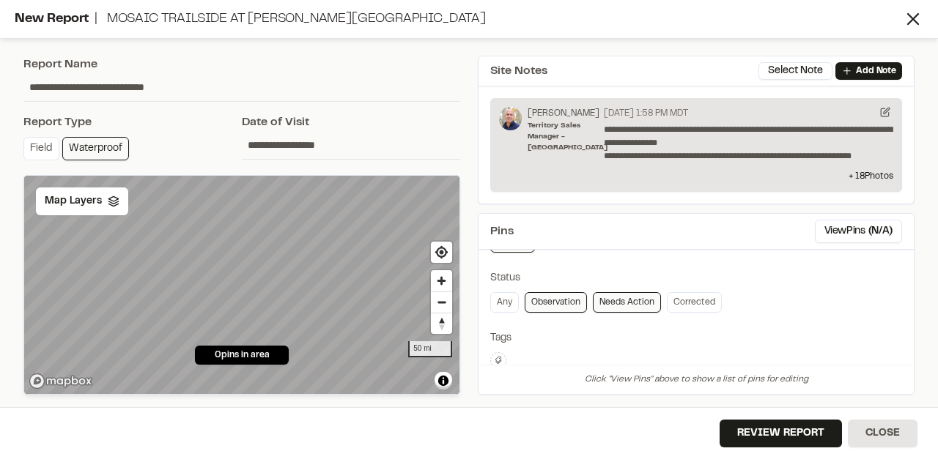
scroll to position [75, 0]
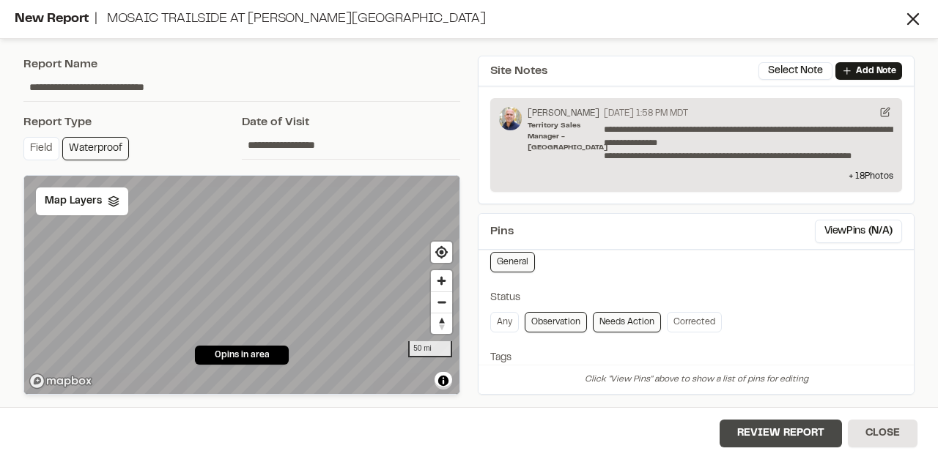
click at [764, 431] on button "Review Report" at bounding box center [781, 434] width 122 height 28
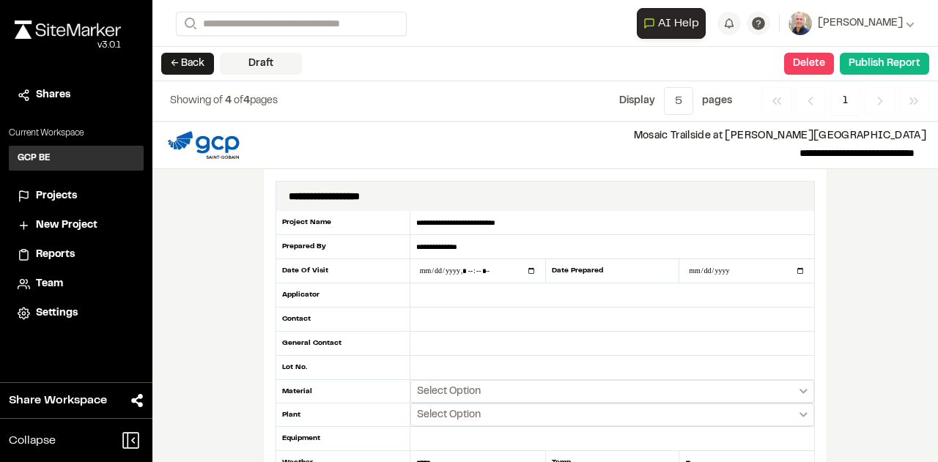
click at [613, 270] on div "Date Prepared" at bounding box center [612, 271] width 135 height 24
click at [601, 265] on div "Date Prepared" at bounding box center [612, 271] width 135 height 24
click at [579, 270] on div "Date Prepared" at bounding box center [612, 271] width 135 height 24
click at [552, 263] on div "Date Prepared" at bounding box center [612, 271] width 135 height 24
click at [466, 265] on input "datetime-local" at bounding box center [477, 270] width 135 height 23
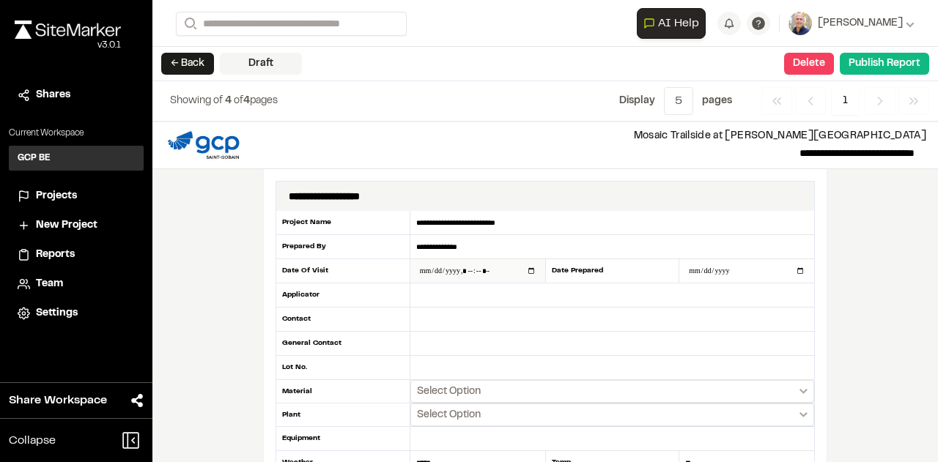
click at [426, 266] on input "datetime-local" at bounding box center [477, 270] width 135 height 23
click at [473, 268] on input "datetime-local" at bounding box center [477, 270] width 135 height 23
click at [467, 268] on input "datetime-local" at bounding box center [477, 270] width 135 height 23
type input "**********"
click at [602, 274] on div "Date Prepared" at bounding box center [612, 271] width 135 height 24
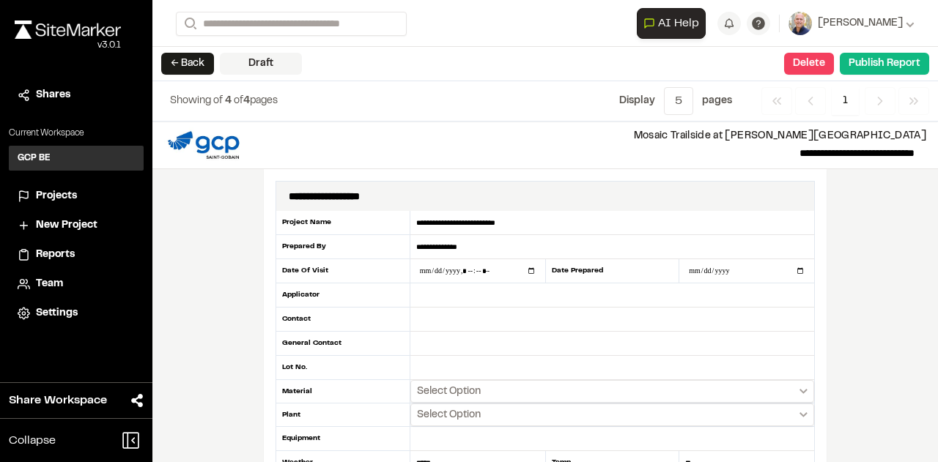
click at [592, 269] on div "Date Prepared" at bounding box center [612, 271] width 135 height 24
click at [698, 267] on input "**********" at bounding box center [746, 270] width 135 height 23
type input "**********"
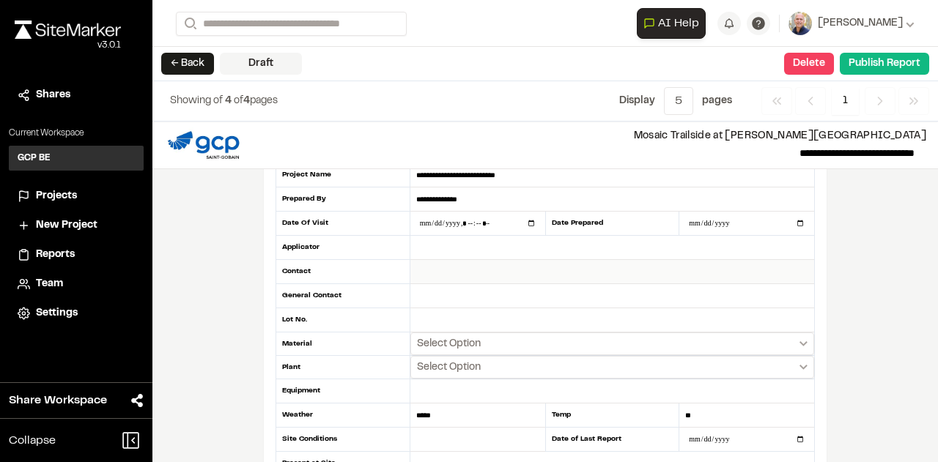
scroll to position [48, 0]
click at [557, 334] on button "Select Option" at bounding box center [612, 343] width 404 height 23
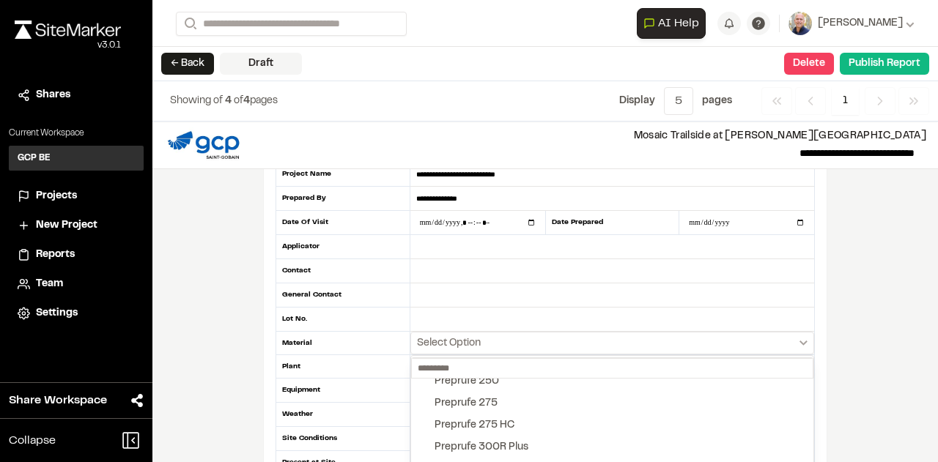
scroll to position [1613, 0]
click at [487, 395] on div "Preprufe 275" at bounding box center [466, 403] width 63 height 16
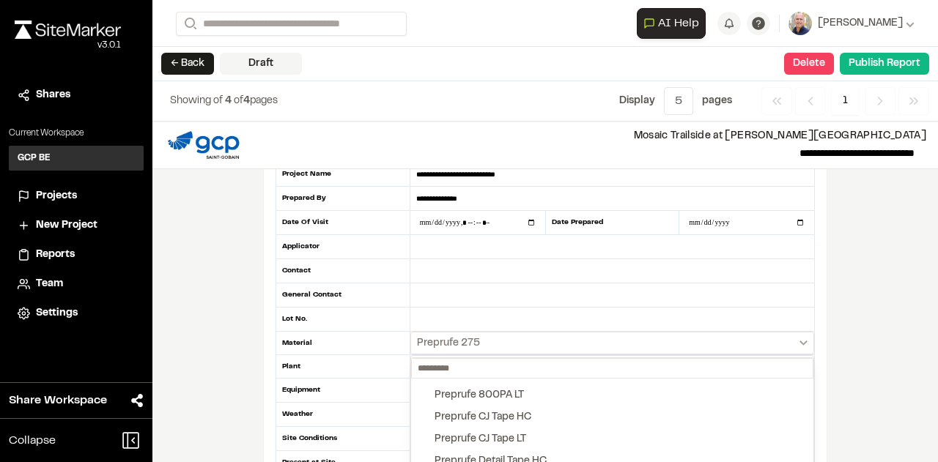
scroll to position [1755, 0]
click at [560, 410] on button "Preprufe CJ Tape LT" at bounding box center [612, 415] width 402 height 22
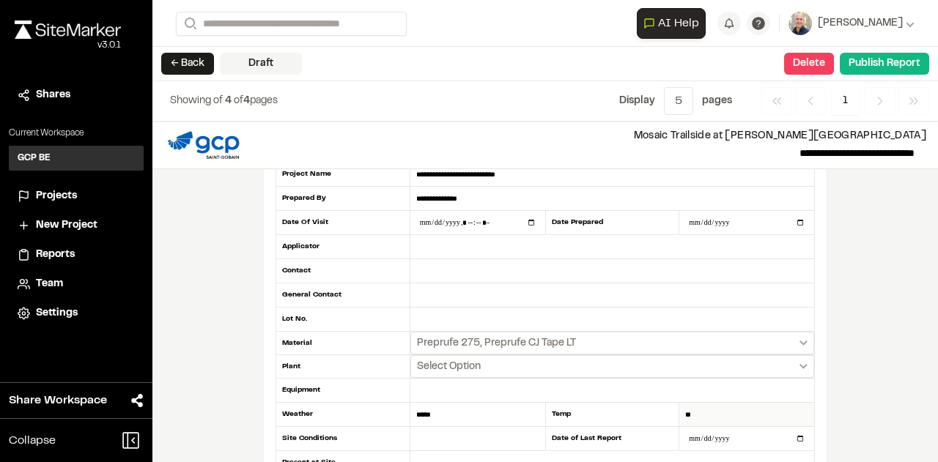
click at [692, 414] on input "**" at bounding box center [746, 415] width 135 height 24
type input "*"
type input "****"
click at [718, 433] on input "date" at bounding box center [746, 438] width 135 height 23
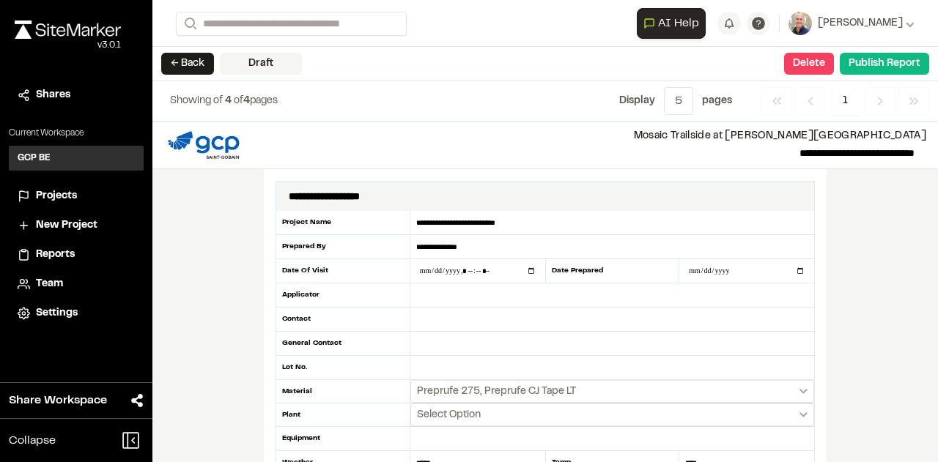
scroll to position [0, 0]
drag, startPoint x: 506, startPoint y: 223, endPoint x: 407, endPoint y: 226, distance: 99.0
click at [410, 226] on input "**********" at bounding box center [612, 223] width 404 height 24
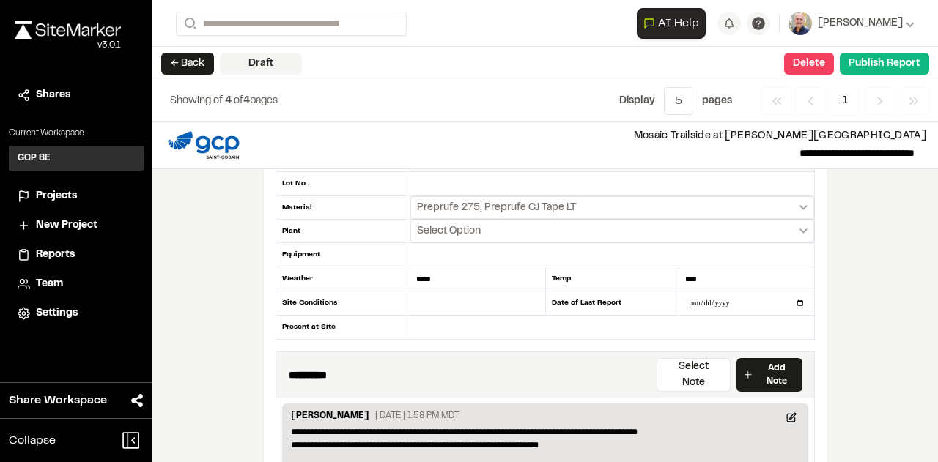
scroll to position [245, 0]
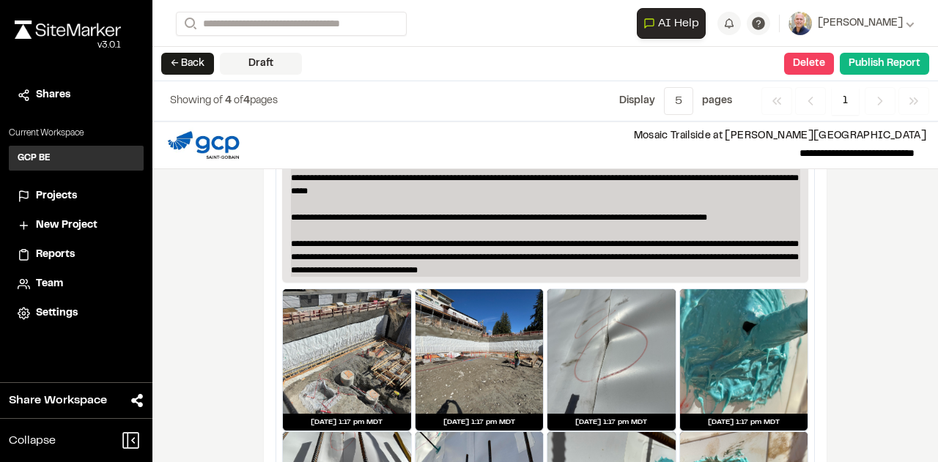
scroll to position [618, 0]
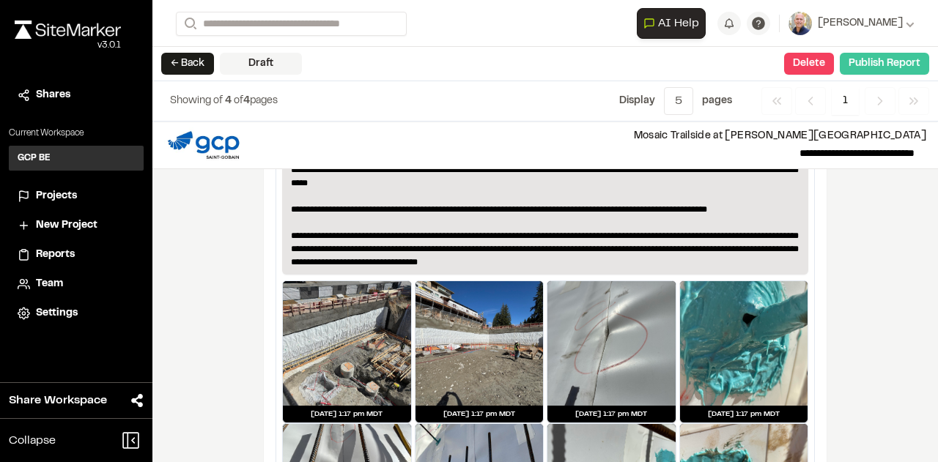
click at [864, 56] on button "Publish Report" at bounding box center [884, 64] width 89 height 22
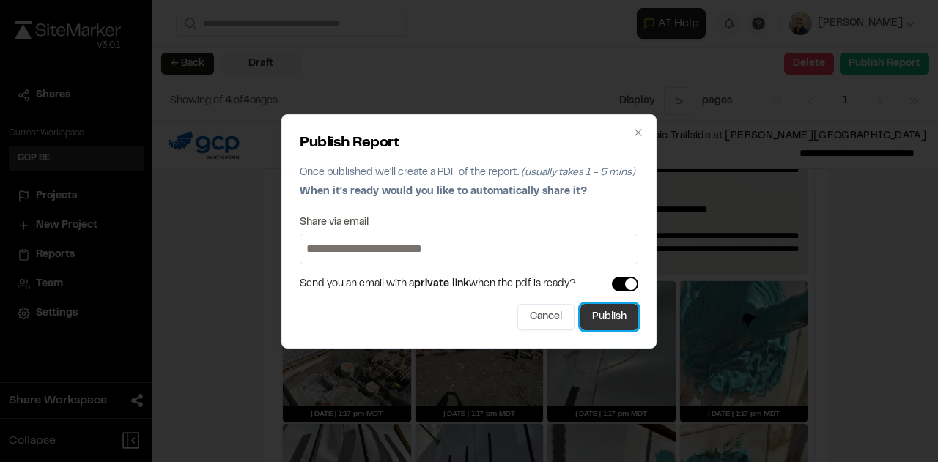
click at [613, 329] on button "Publish" at bounding box center [609, 317] width 58 height 26
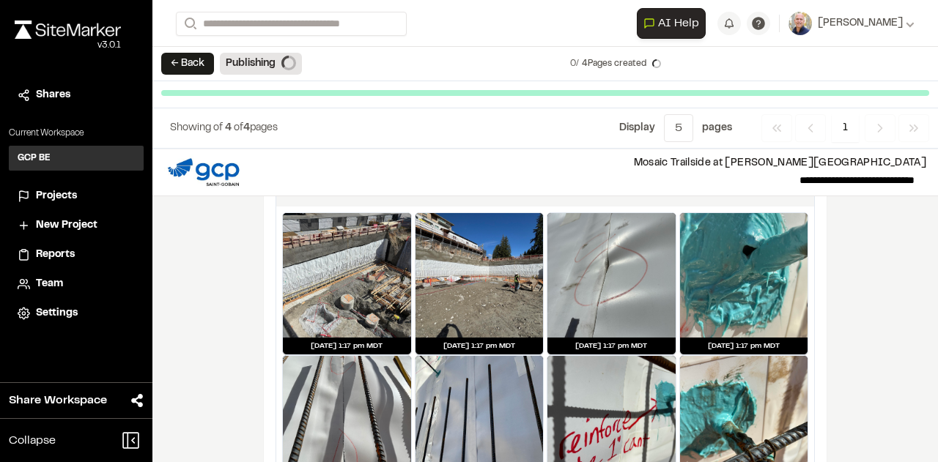
scroll to position [1490, 0]
click at [844, 21] on span "[PERSON_NAME]" at bounding box center [860, 23] width 85 height 16
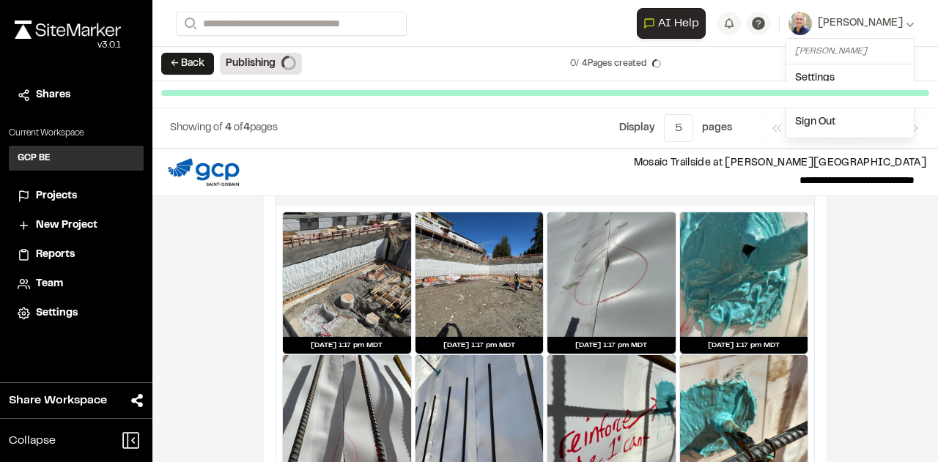
click at [822, 121] on link "Sign Out" at bounding box center [849, 122] width 127 height 22
